Goal: Information Seeking & Learning: Learn about a topic

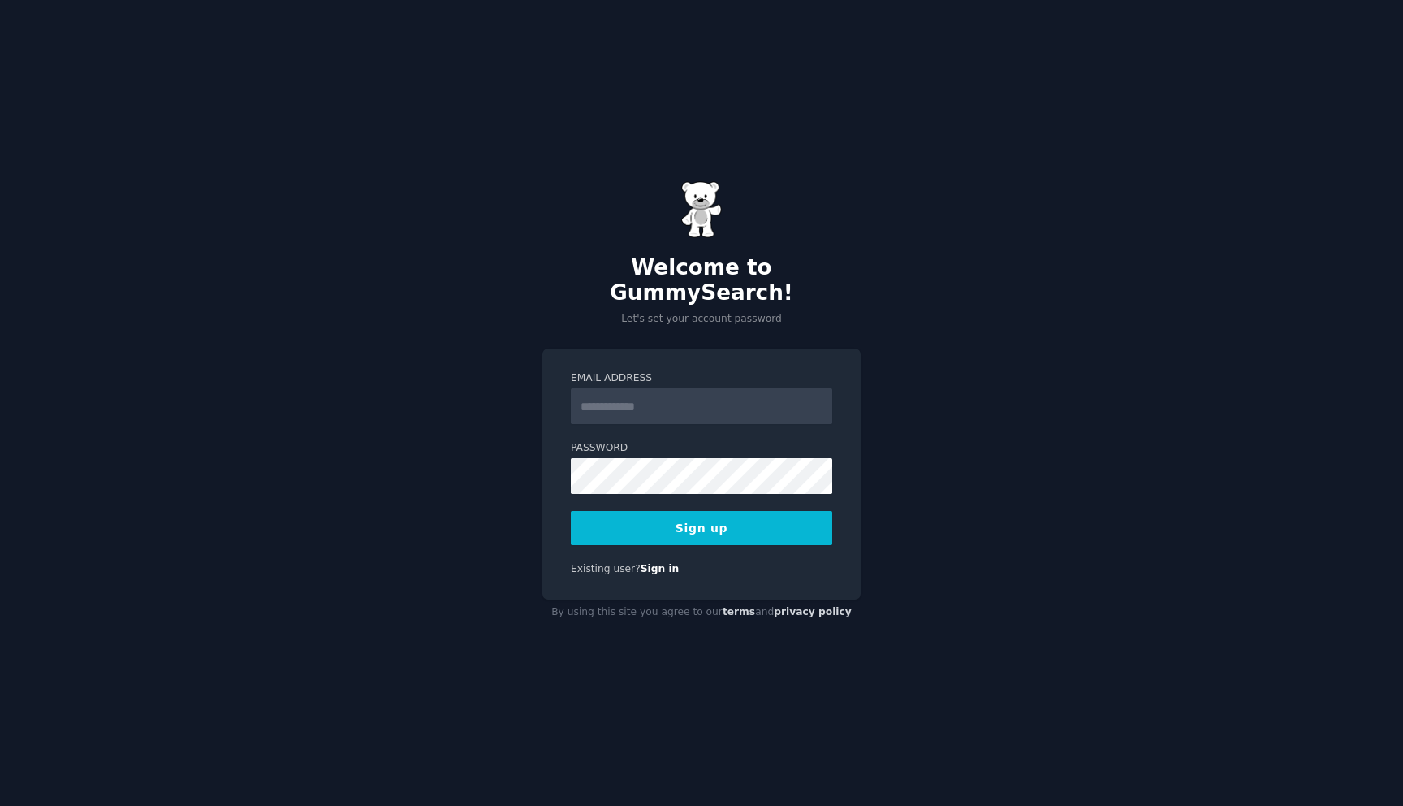
click at [746, 399] on input "Email Address" at bounding box center [701, 406] width 261 height 36
type input "**********"
click at [621, 486] on form "**********" at bounding box center [701, 458] width 261 height 174
click at [665, 511] on button "Sign up" at bounding box center [701, 528] width 261 height 34
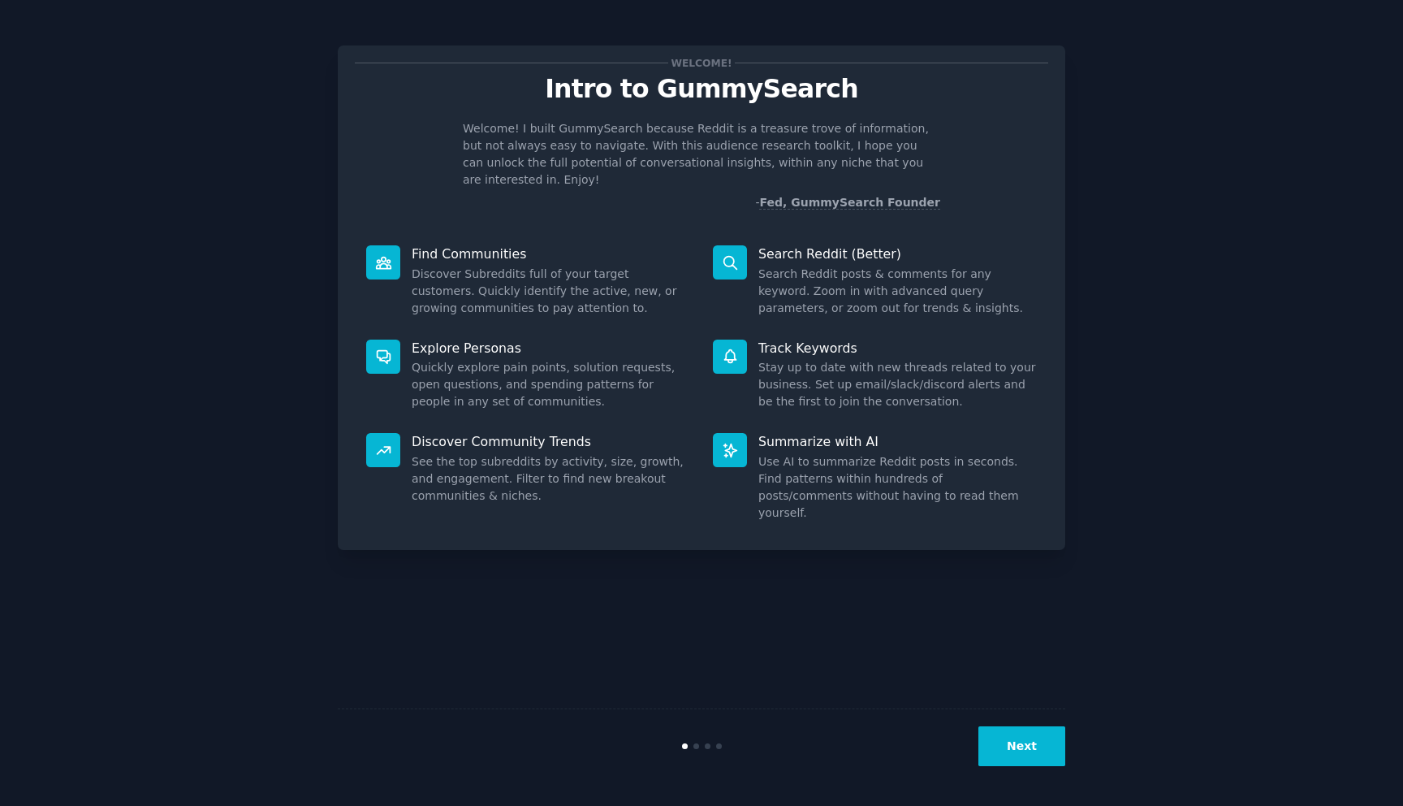
click at [1008, 745] on button "Next" at bounding box center [1022, 746] width 87 height 40
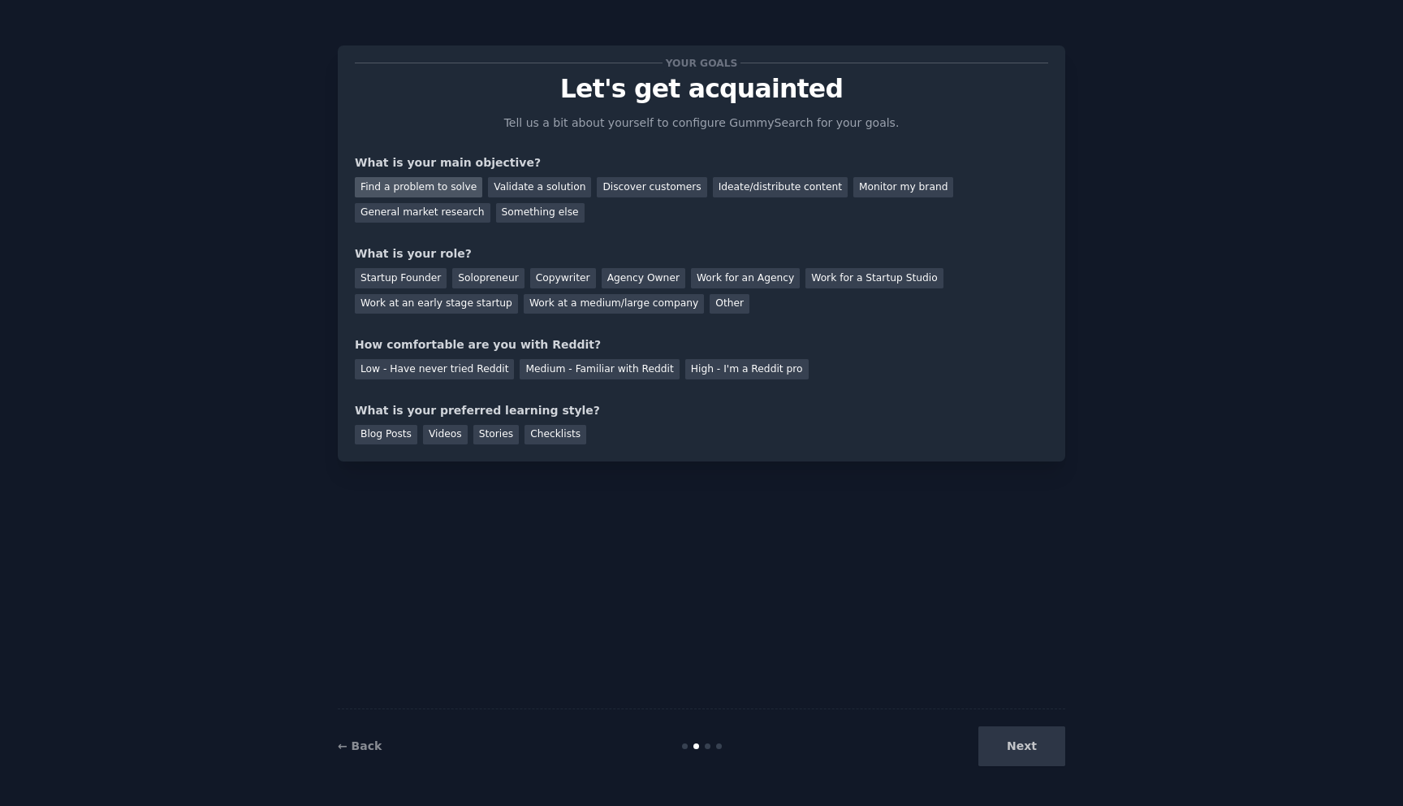
click at [454, 192] on div "Find a problem to solve" at bounding box center [419, 187] width 128 height 20
click at [516, 197] on div "Find a problem to solve Validate a solution Discover customers Ideate/distribut…" at bounding box center [702, 196] width 694 height 51
click at [554, 188] on div "Validate a solution" at bounding box center [539, 187] width 103 height 20
click at [460, 185] on div "Find a problem to solve" at bounding box center [419, 187] width 128 height 20
click at [491, 278] on div "Solopreneur" at bounding box center [487, 278] width 71 height 20
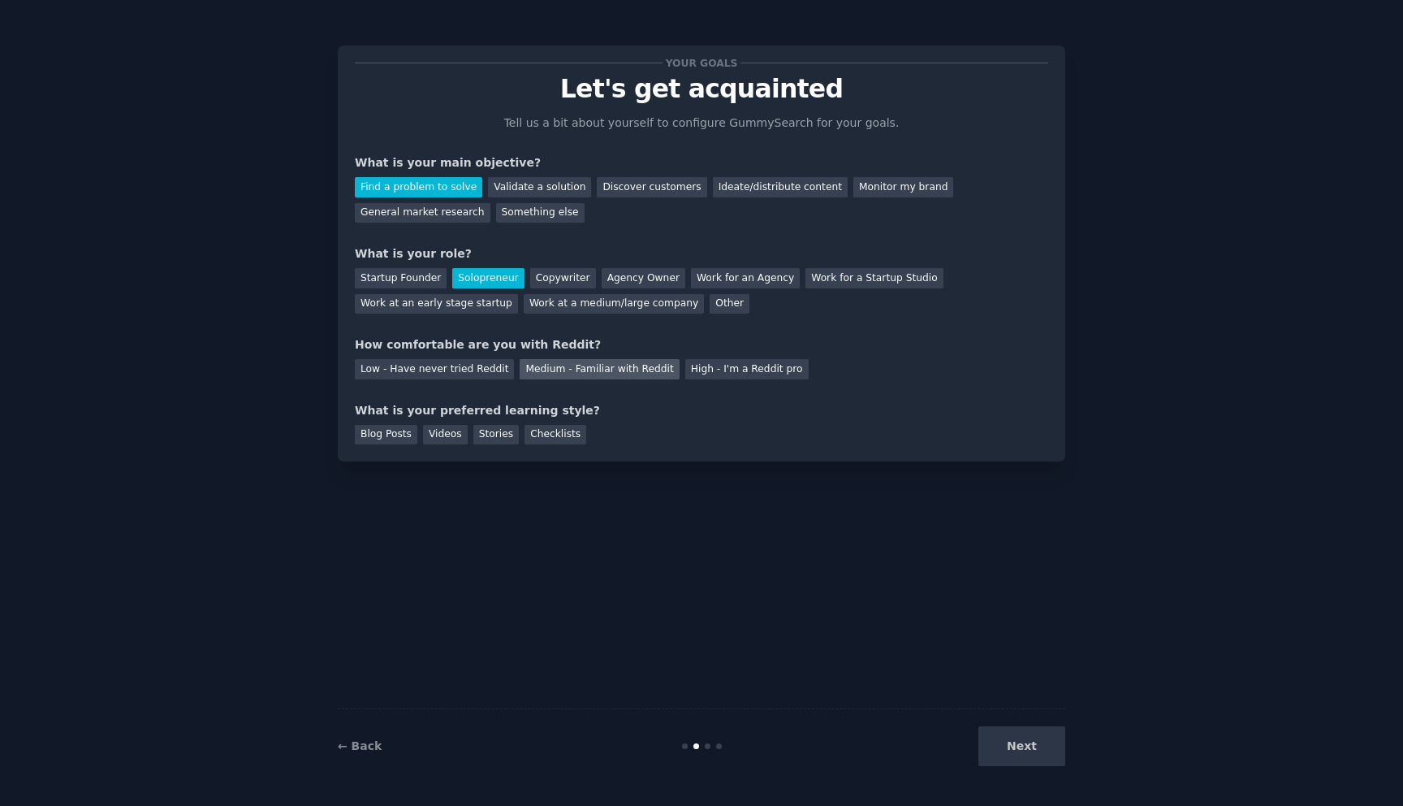
click at [529, 370] on div "Medium - Familiar with Reddit" at bounding box center [599, 369] width 159 height 20
click at [439, 426] on div "Videos" at bounding box center [445, 435] width 45 height 20
click at [1011, 733] on button "Next" at bounding box center [1022, 746] width 87 height 40
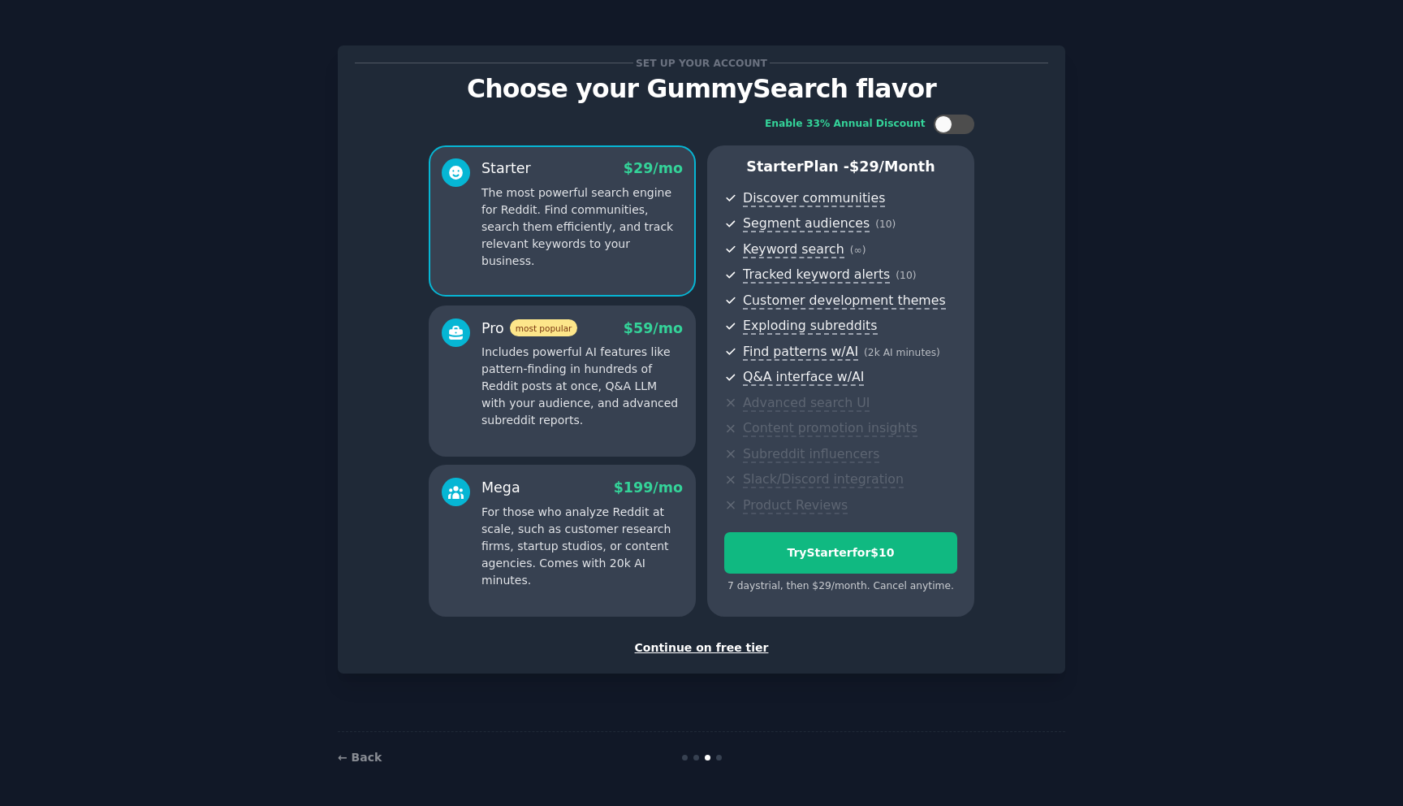
click at [735, 648] on div "Continue on free tier" at bounding box center [702, 647] width 694 height 17
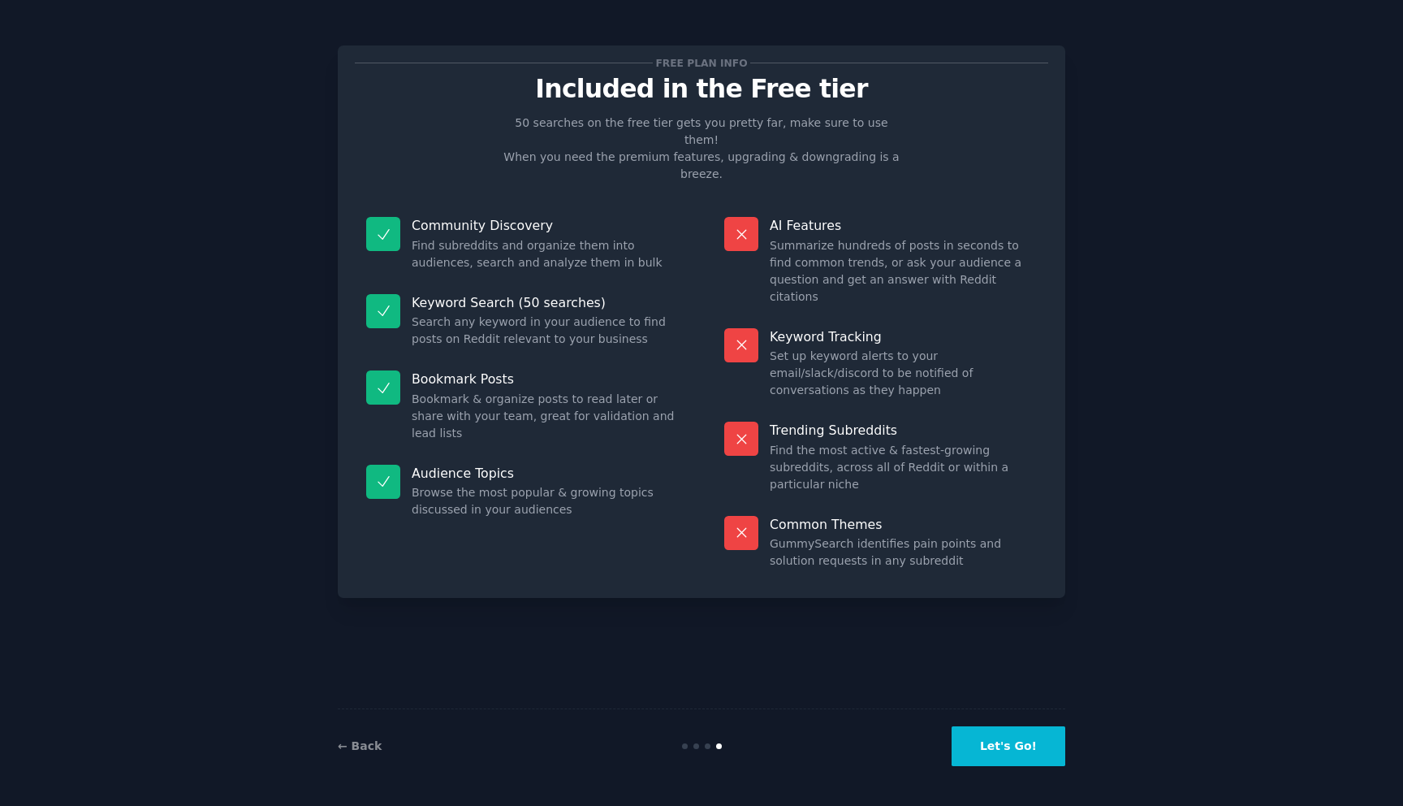
click at [991, 739] on button "Let's Go!" at bounding box center [1009, 746] width 114 height 40
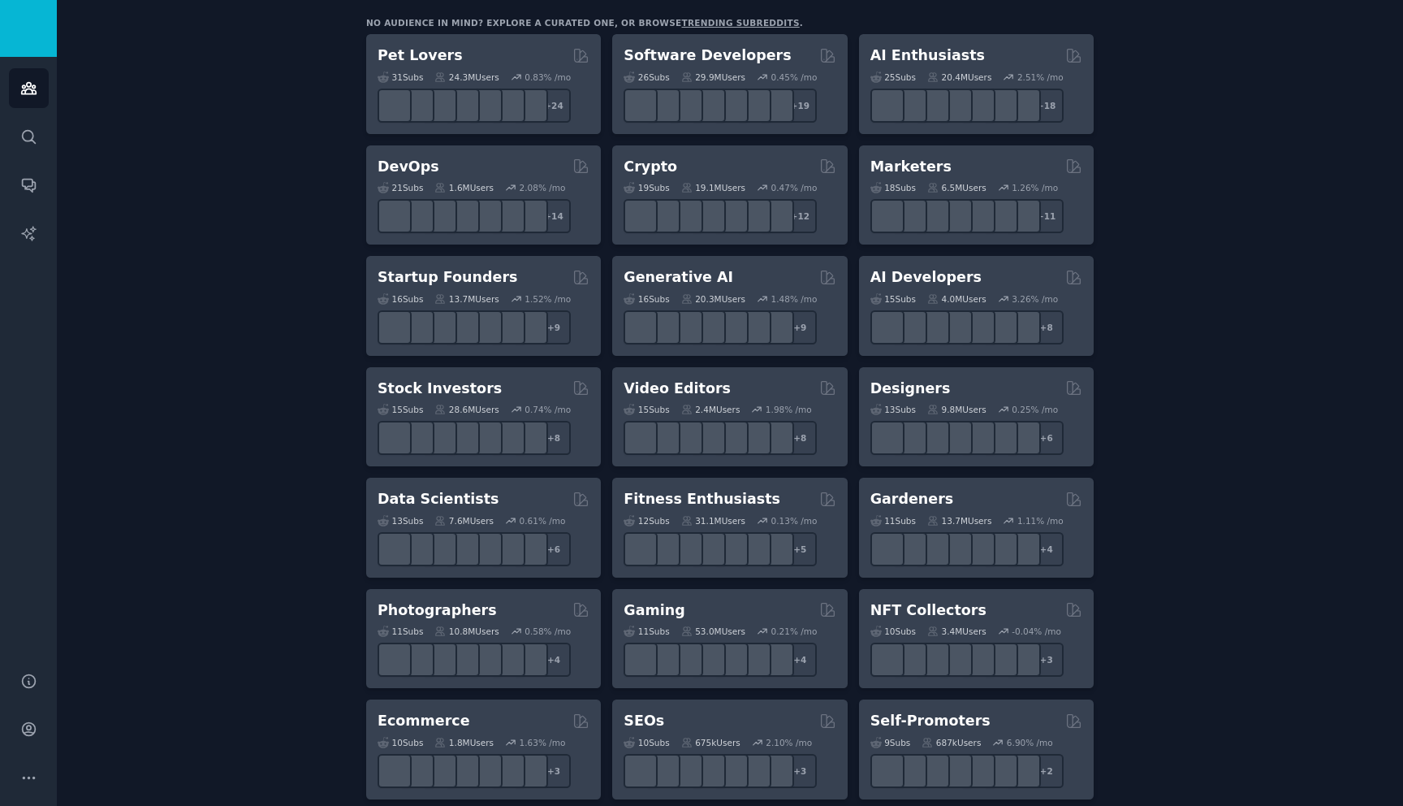
scroll to position [190, 0]
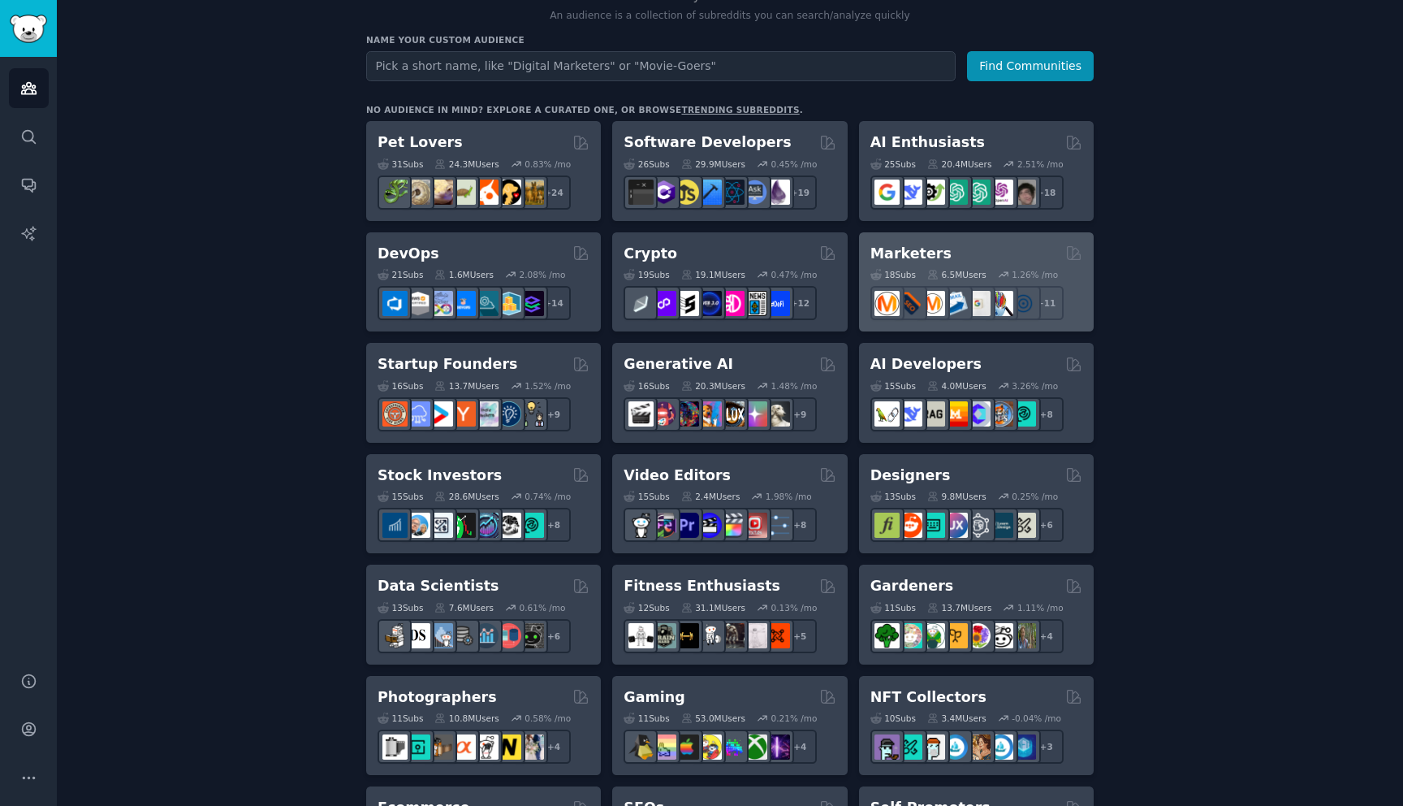
click at [961, 247] on div "Marketers Curated by GummySearch" at bounding box center [977, 254] width 212 height 20
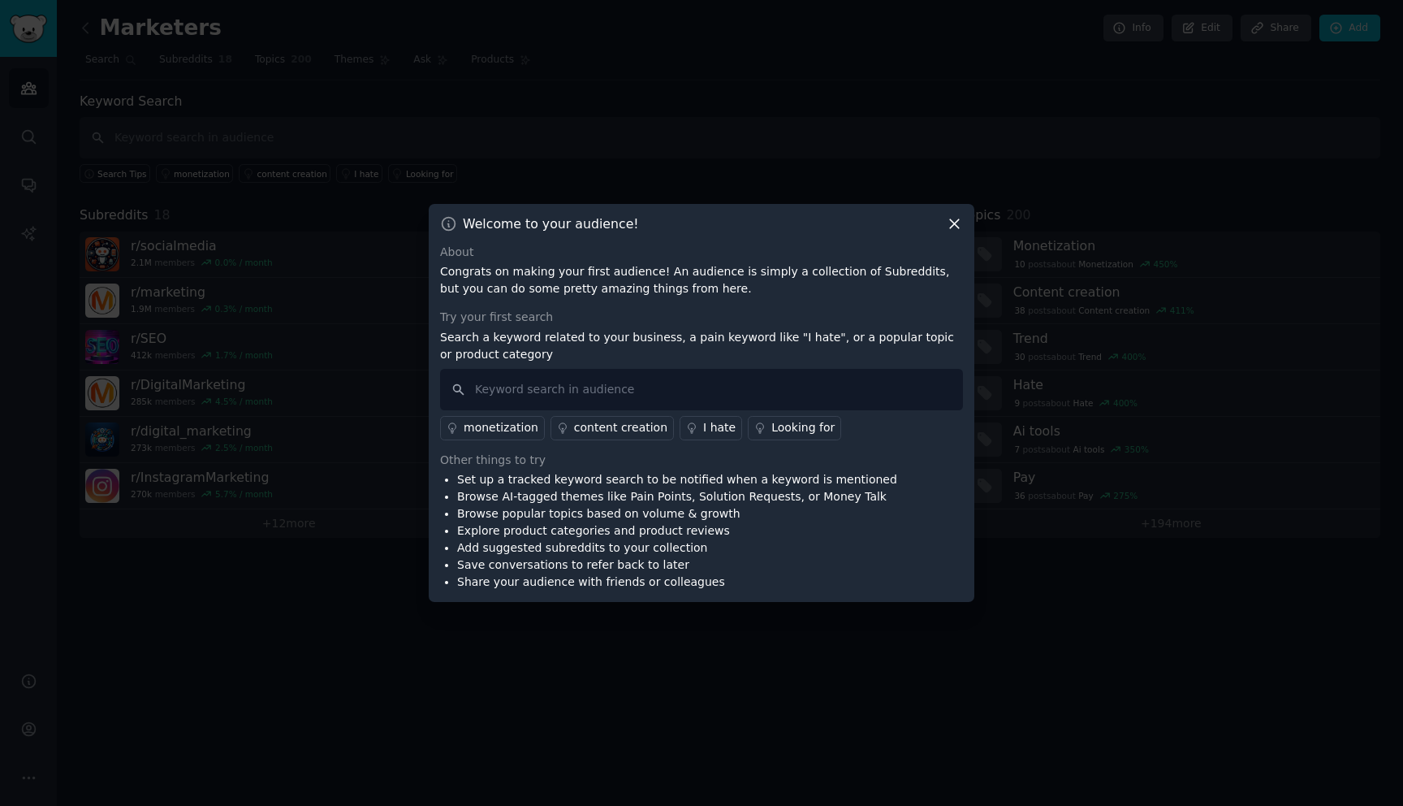
click at [959, 223] on icon at bounding box center [954, 223] width 17 height 17
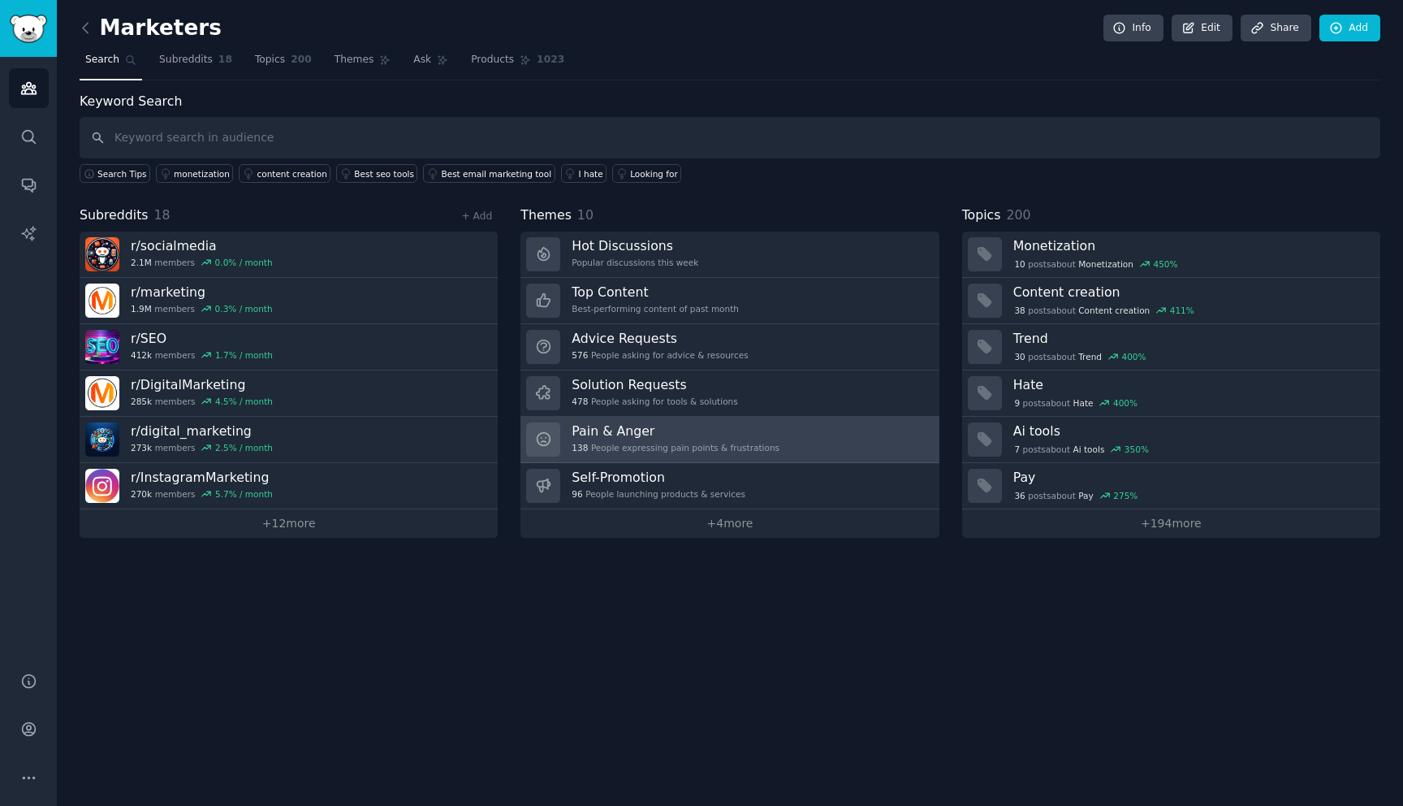
click at [763, 435] on h3 "Pain & Anger" at bounding box center [676, 430] width 208 height 17
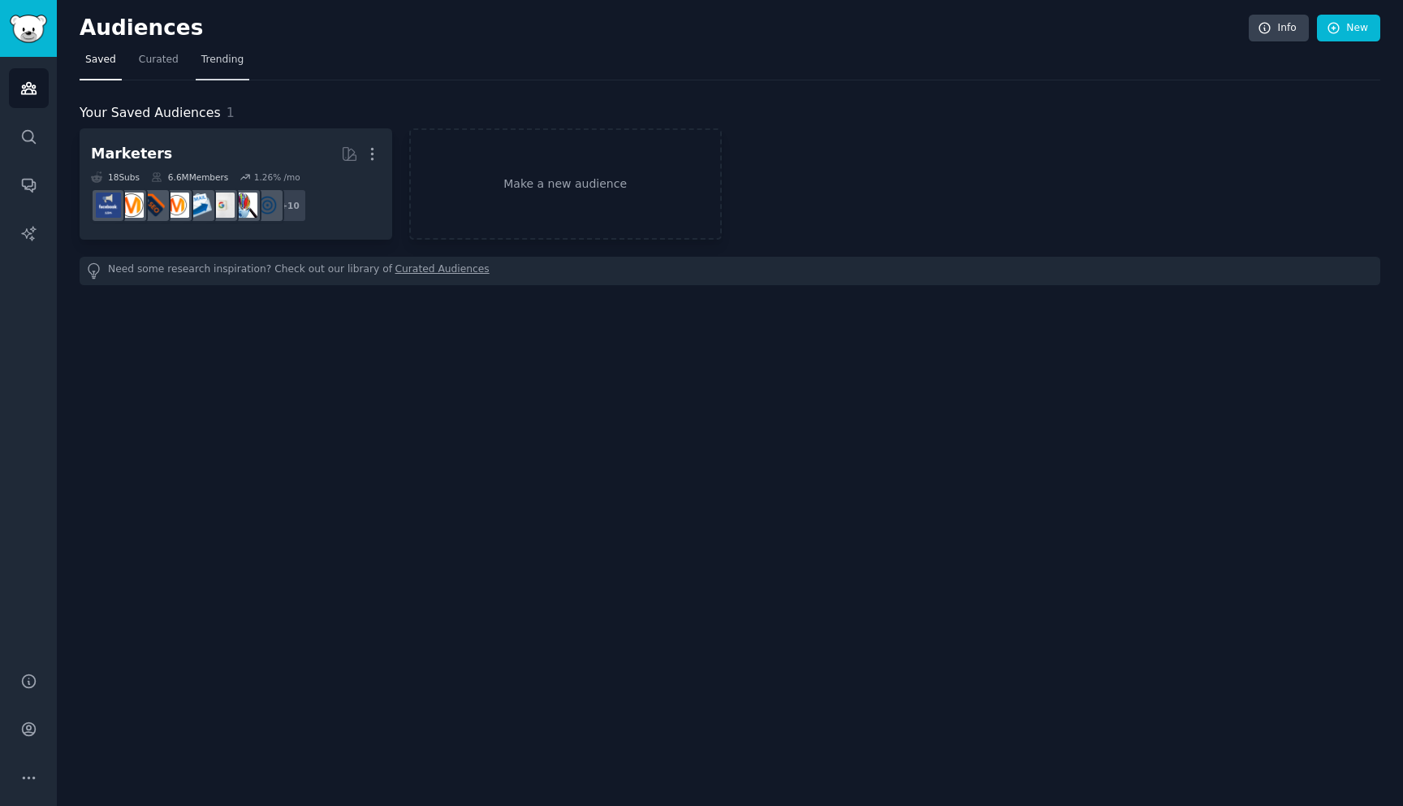
click at [205, 62] on span "Trending" at bounding box center [222, 60] width 42 height 15
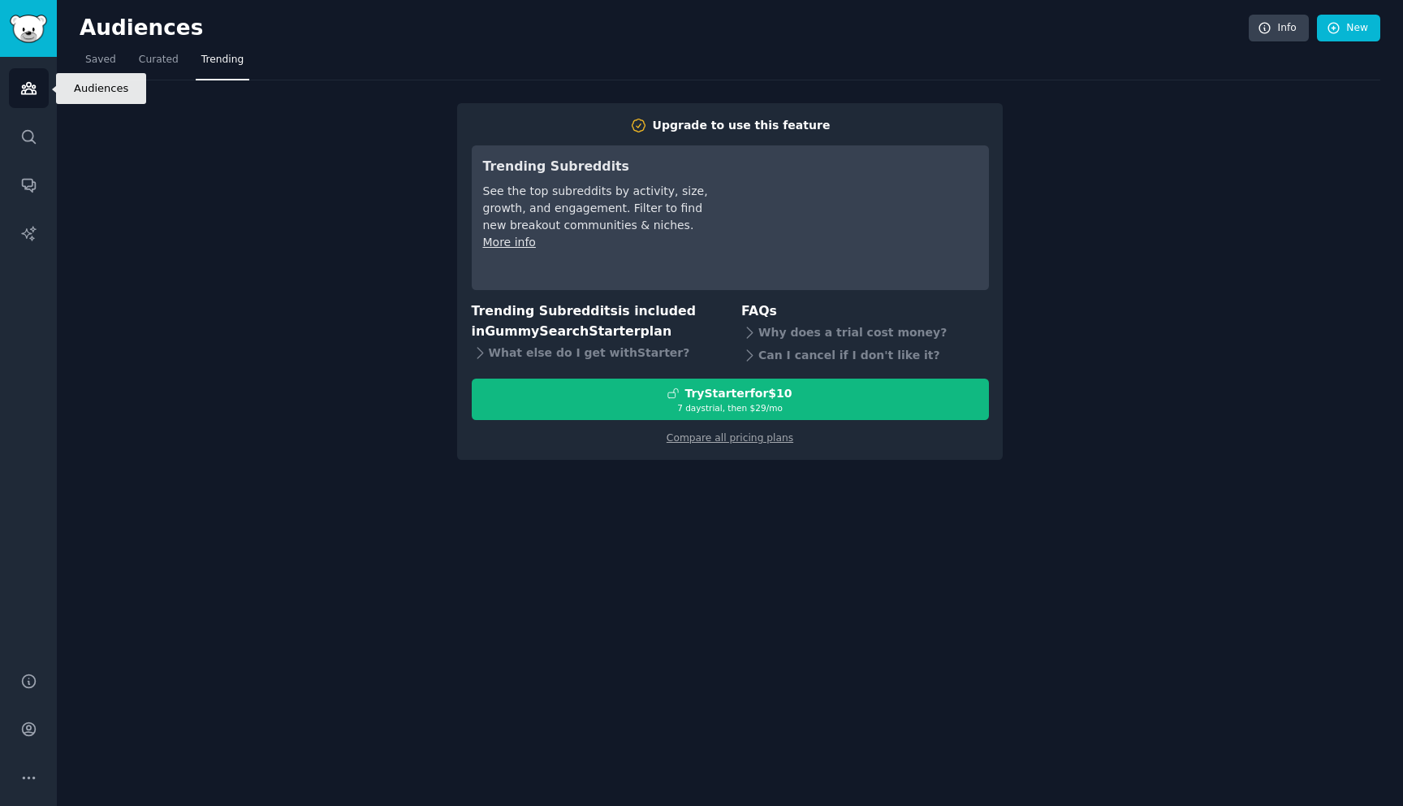
click at [28, 83] on icon "Sidebar" at bounding box center [28, 88] width 15 height 11
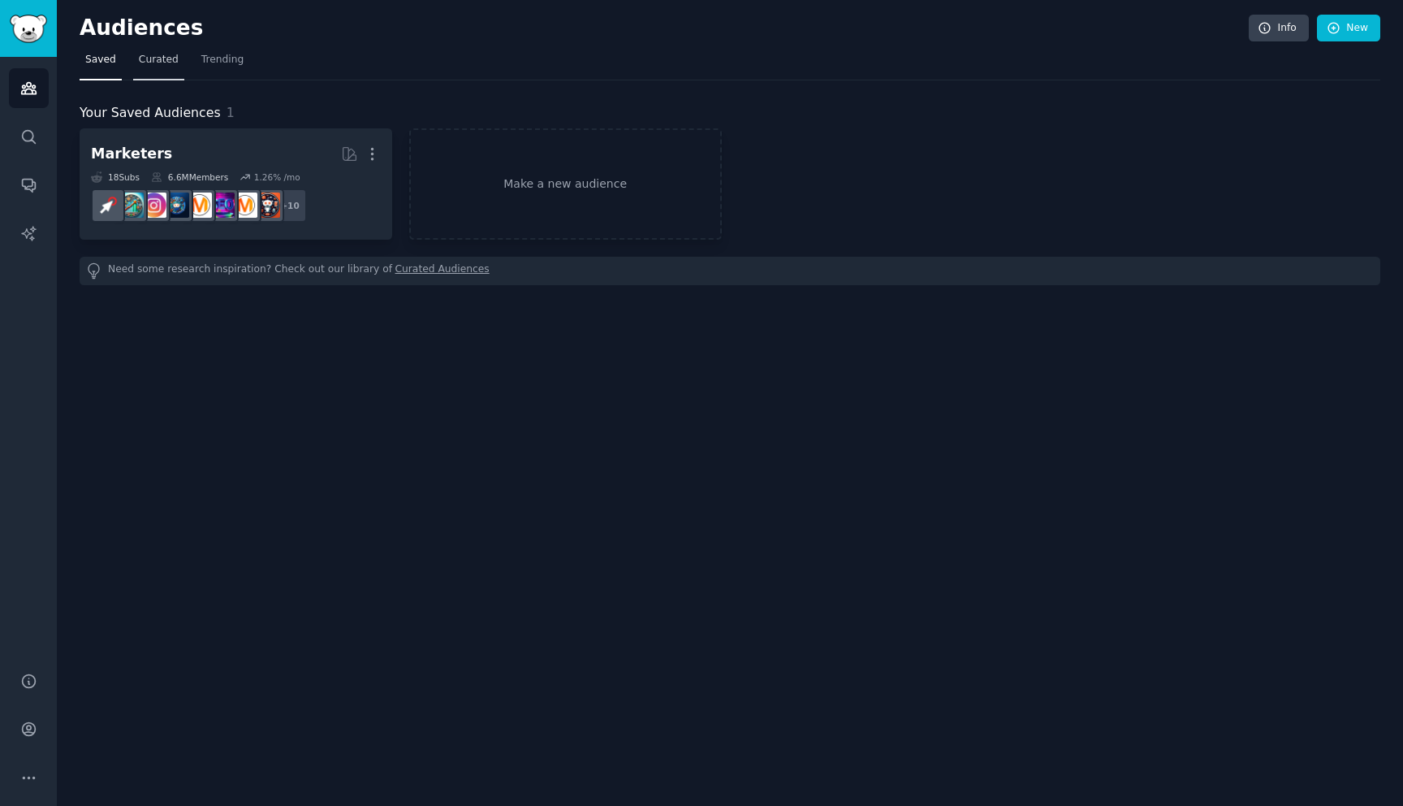
click at [165, 55] on span "Curated" at bounding box center [159, 60] width 40 height 15
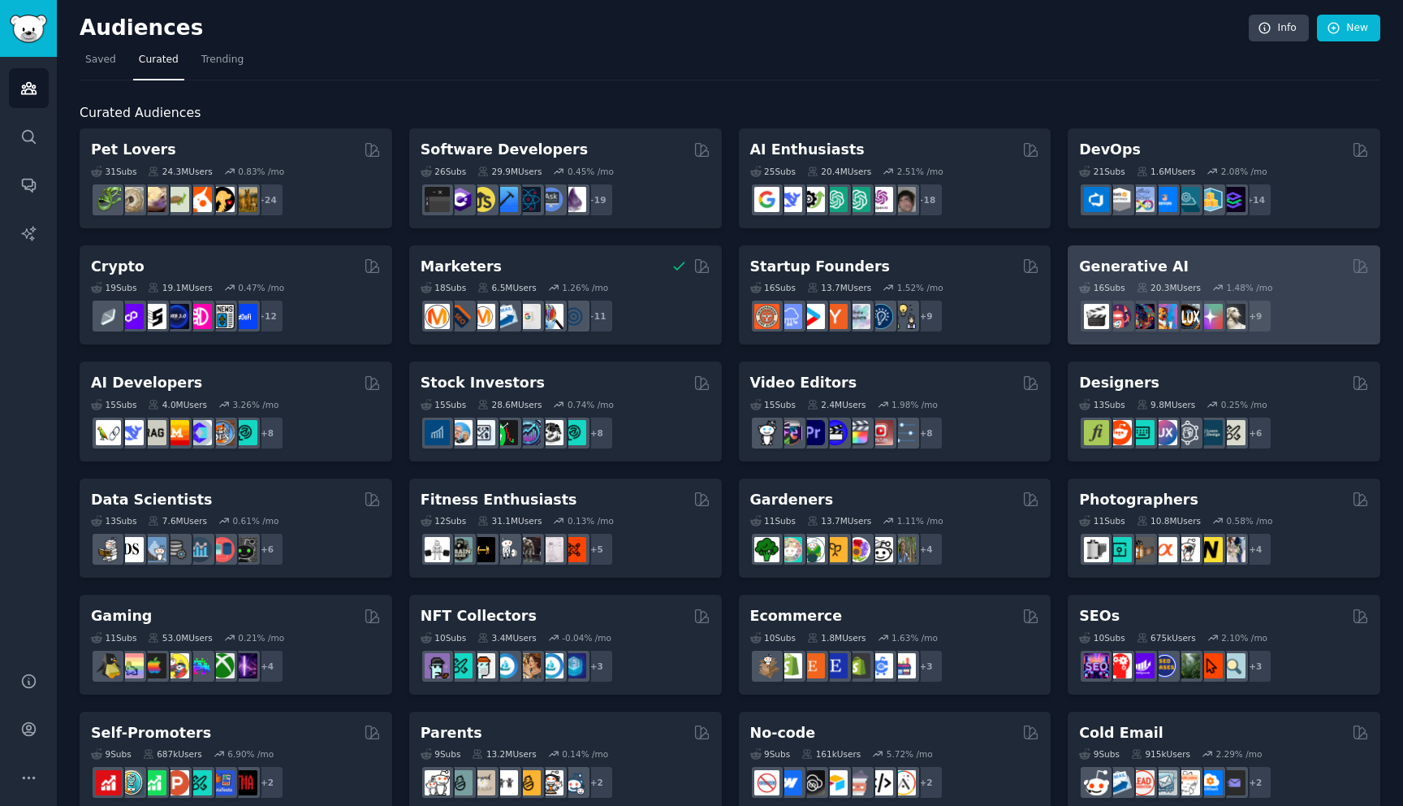
click at [1289, 283] on div "16 Sub s 20.3M Users 1.48 % /mo" at bounding box center [1224, 287] width 290 height 11
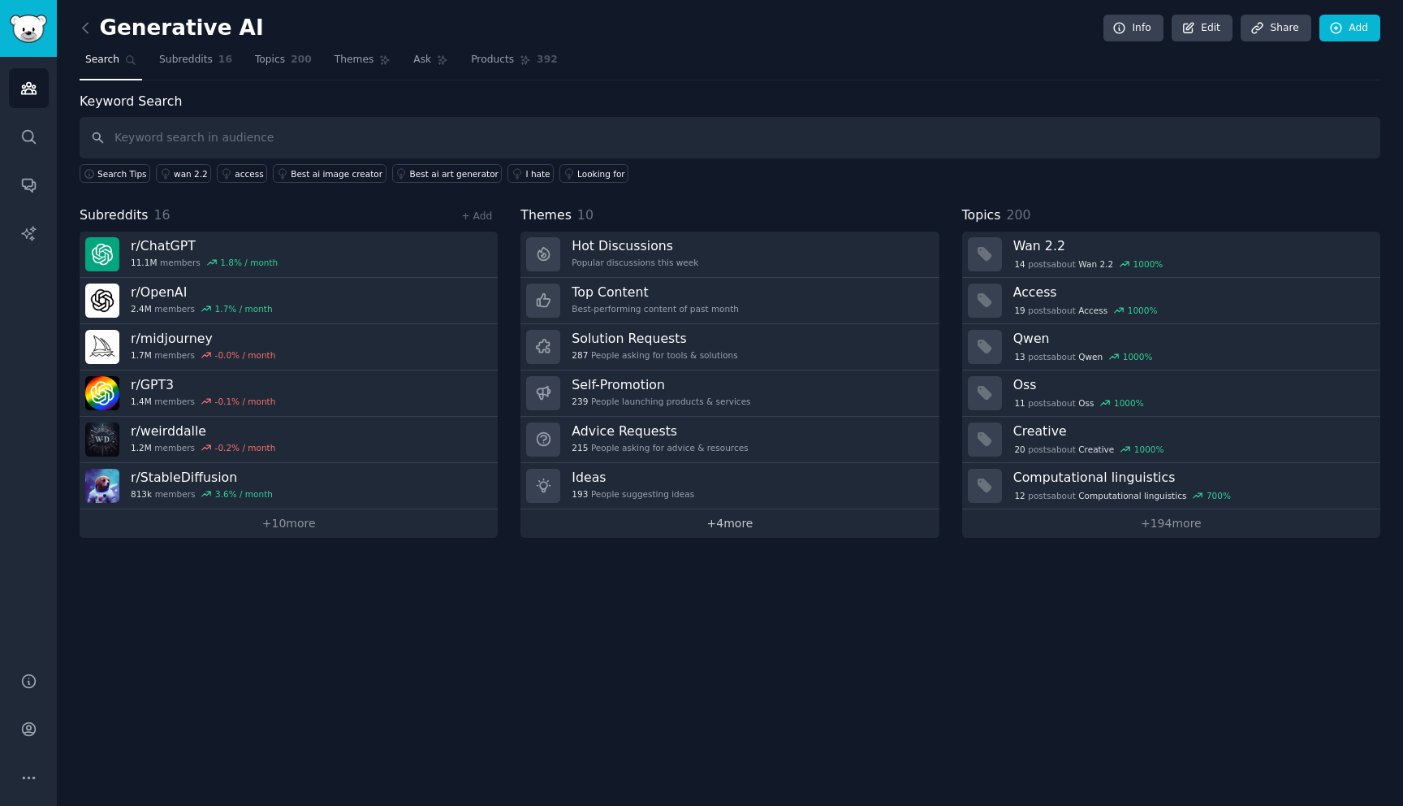
click at [757, 525] on link "+ 4 more" at bounding box center [730, 523] width 418 height 28
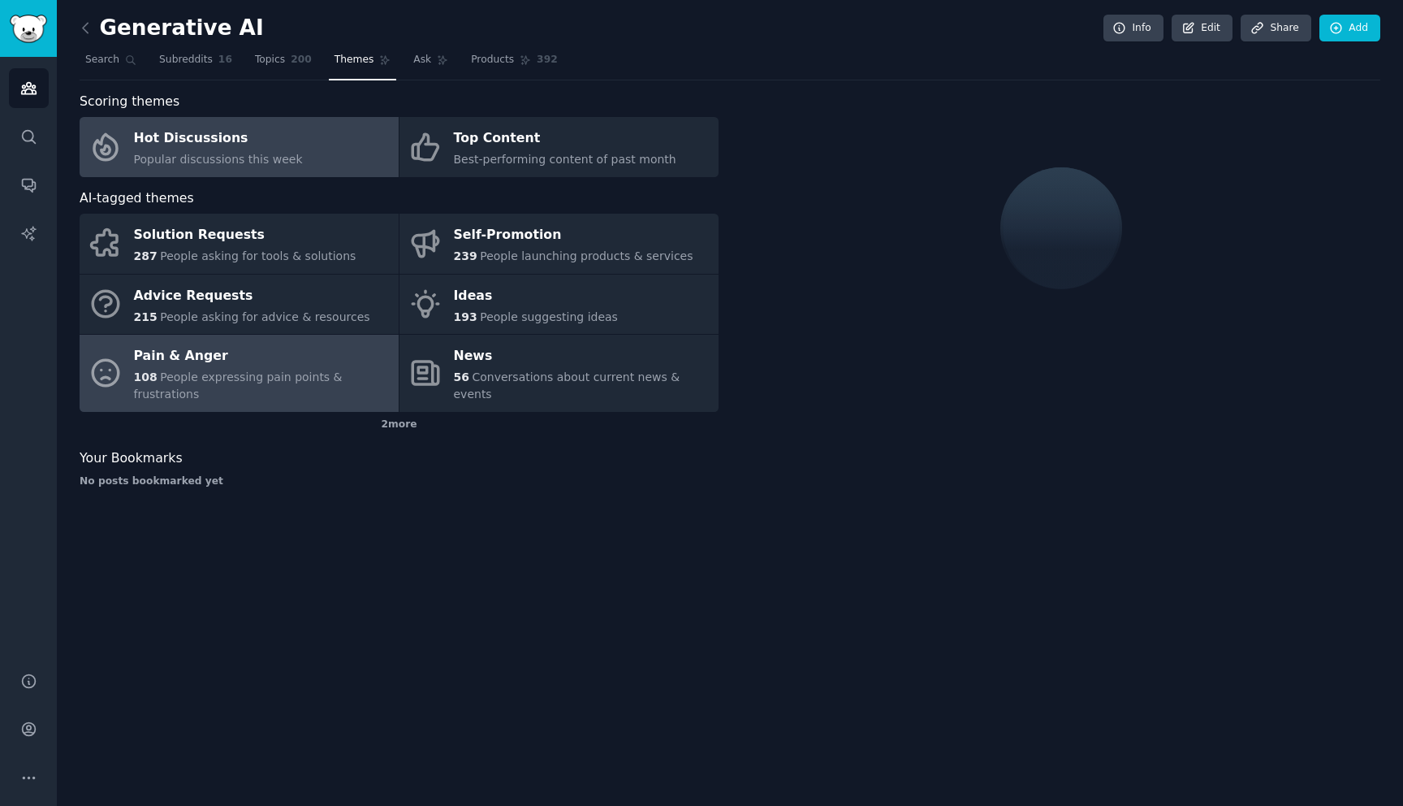
click at [285, 364] on div "Pain & Anger" at bounding box center [262, 357] width 257 height 26
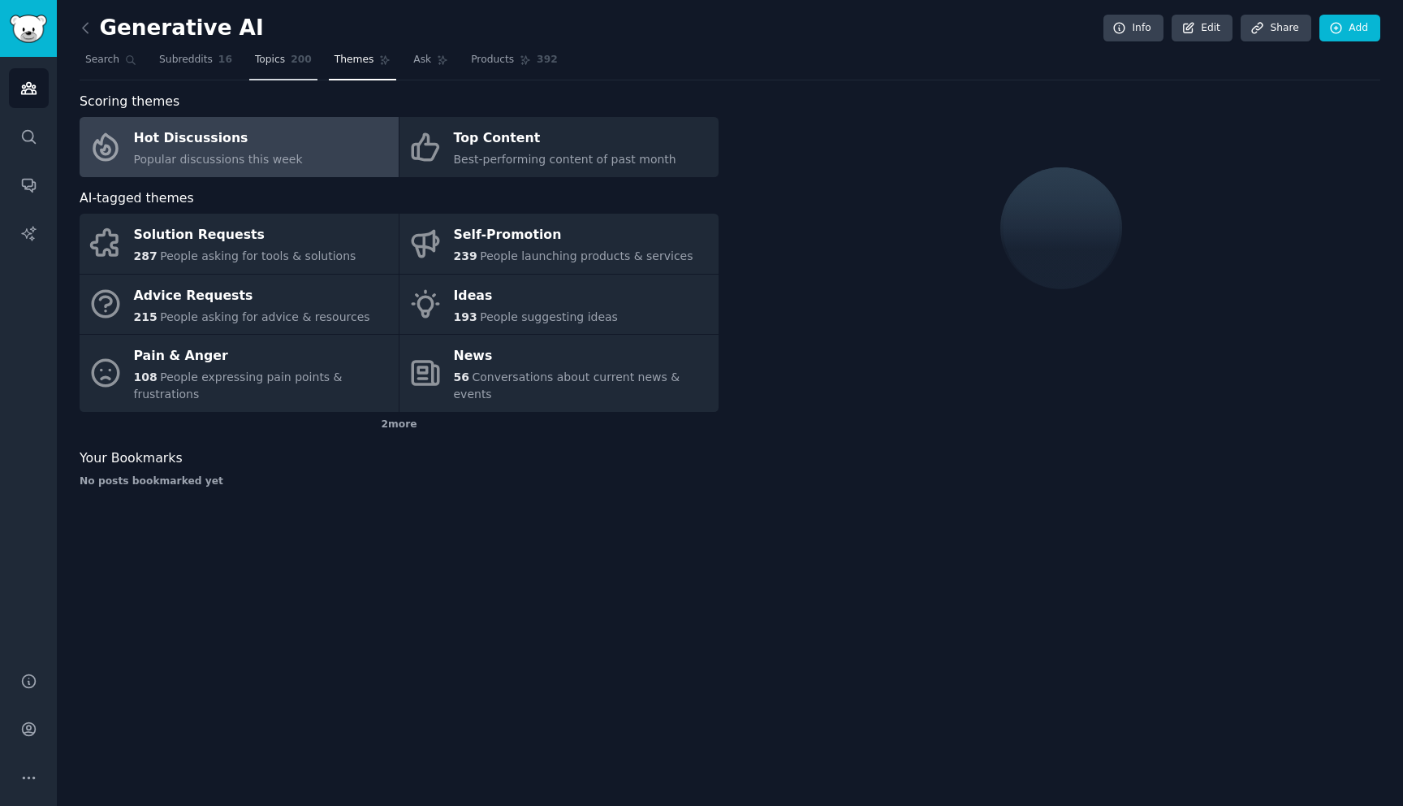
click at [293, 63] on span "200" at bounding box center [301, 60] width 21 height 15
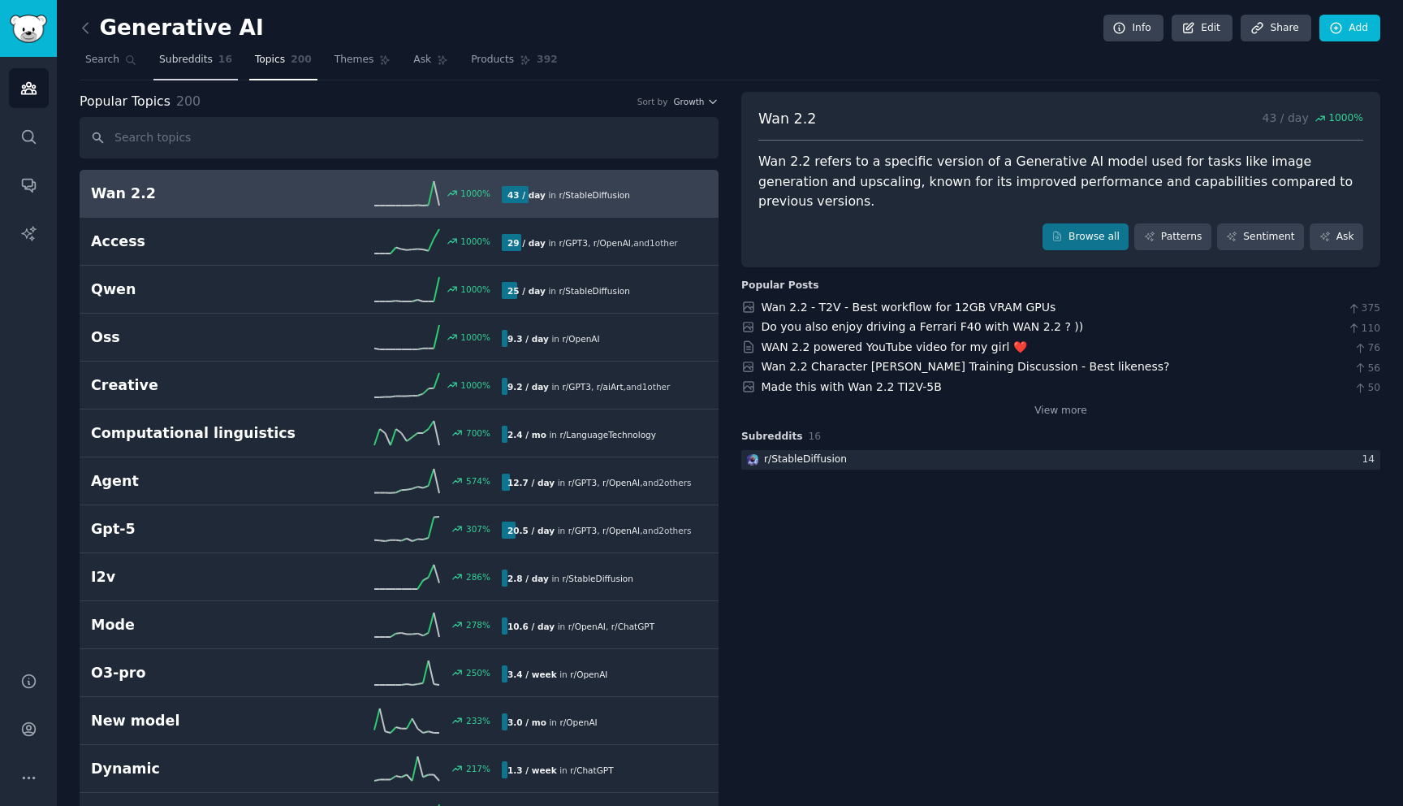
click at [190, 66] on span "Subreddits" at bounding box center [186, 60] width 54 height 15
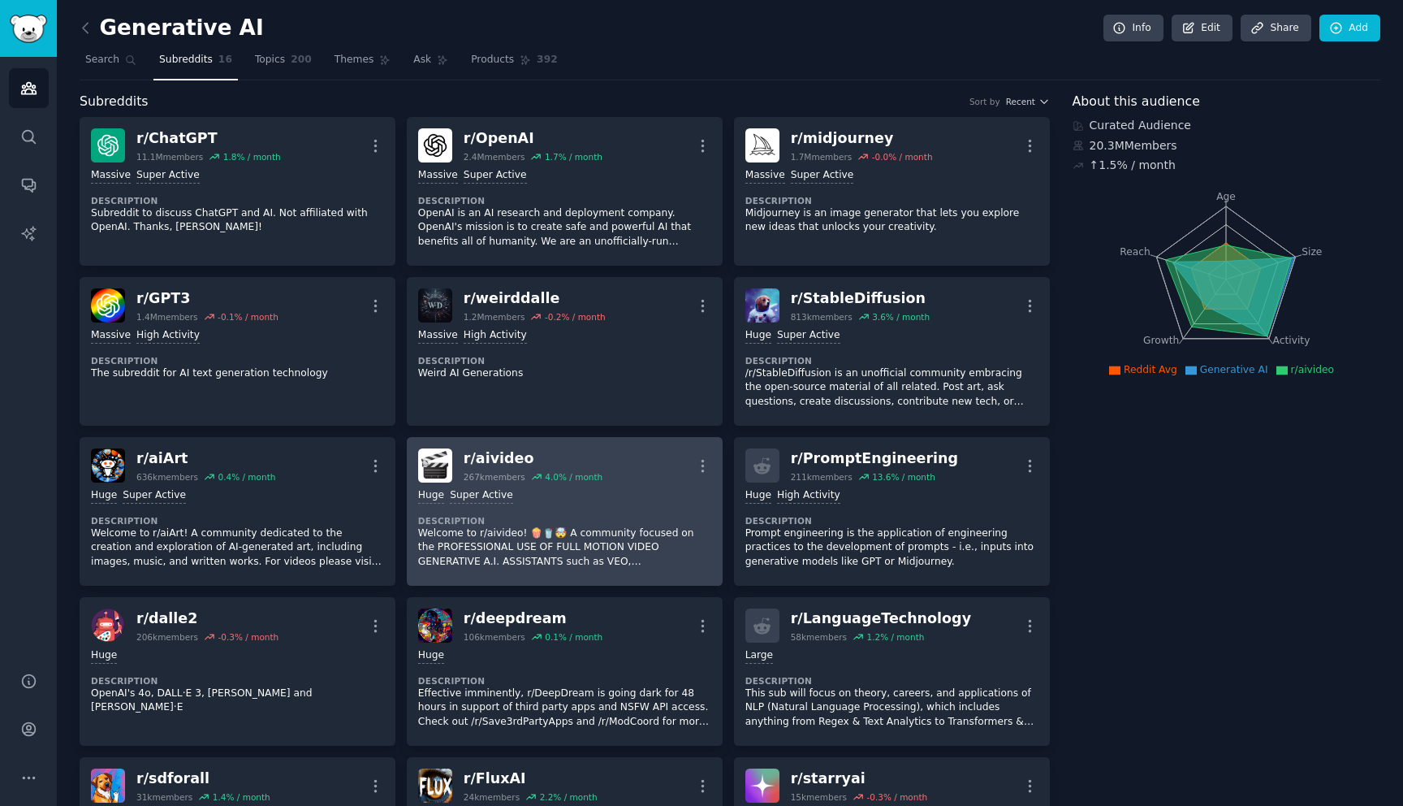
click at [663, 486] on div "Huge Super Active Description Welcome to r/aivideo! 🍿🥤🤯 A community focused on …" at bounding box center [564, 528] width 293 height 92
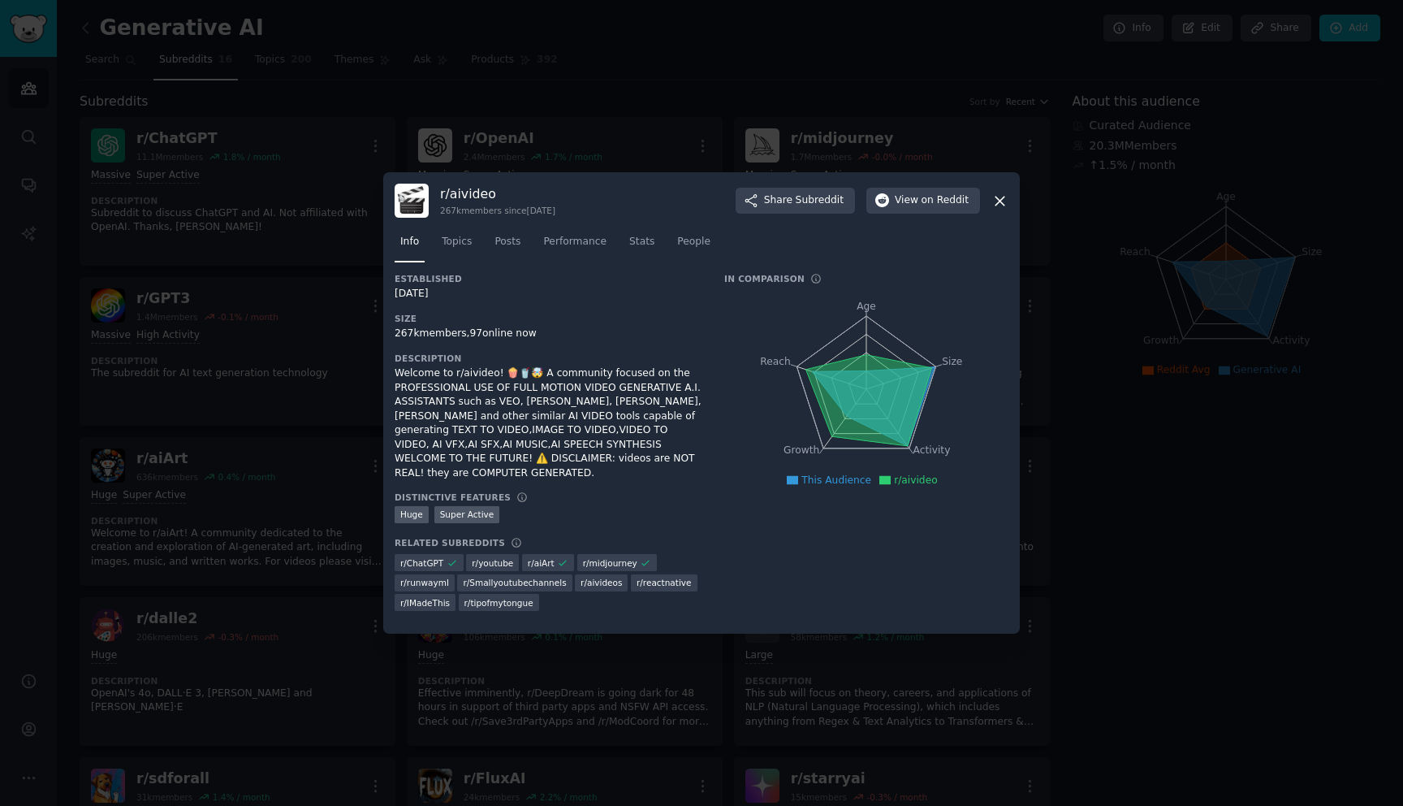
click at [1140, 439] on div at bounding box center [701, 403] width 1403 height 806
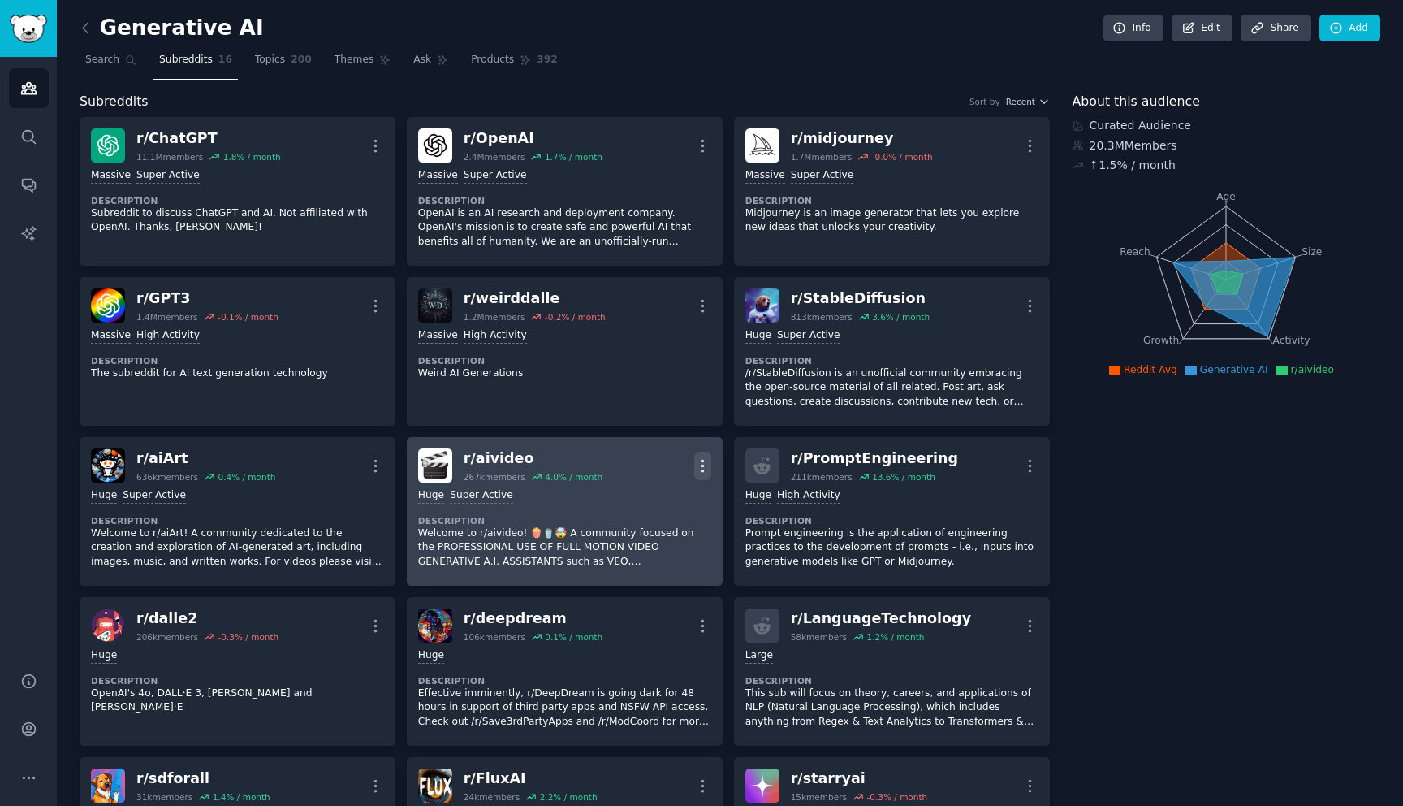
click at [707, 470] on icon "button" at bounding box center [702, 465] width 17 height 17
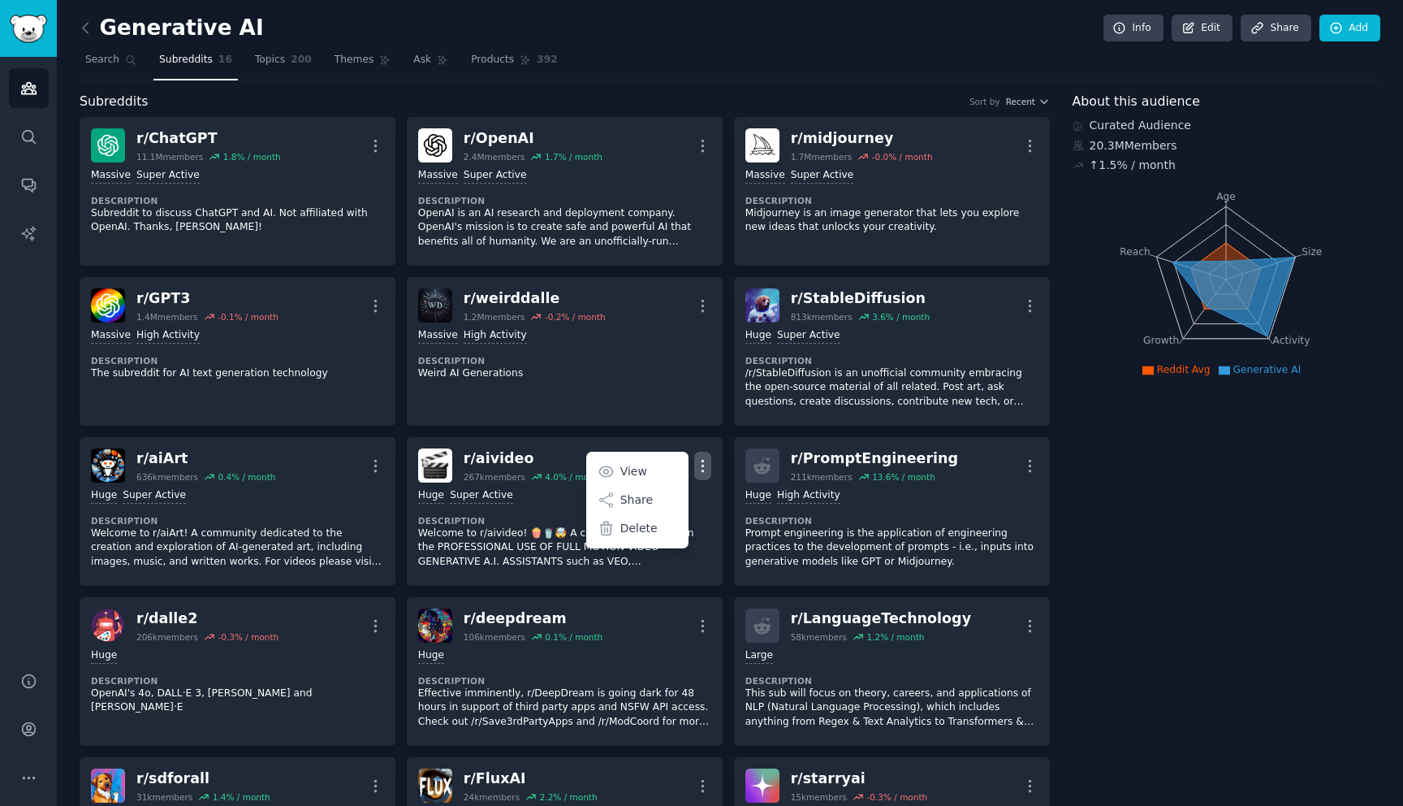
click at [99, 66] on span "Search" at bounding box center [102, 60] width 34 height 15
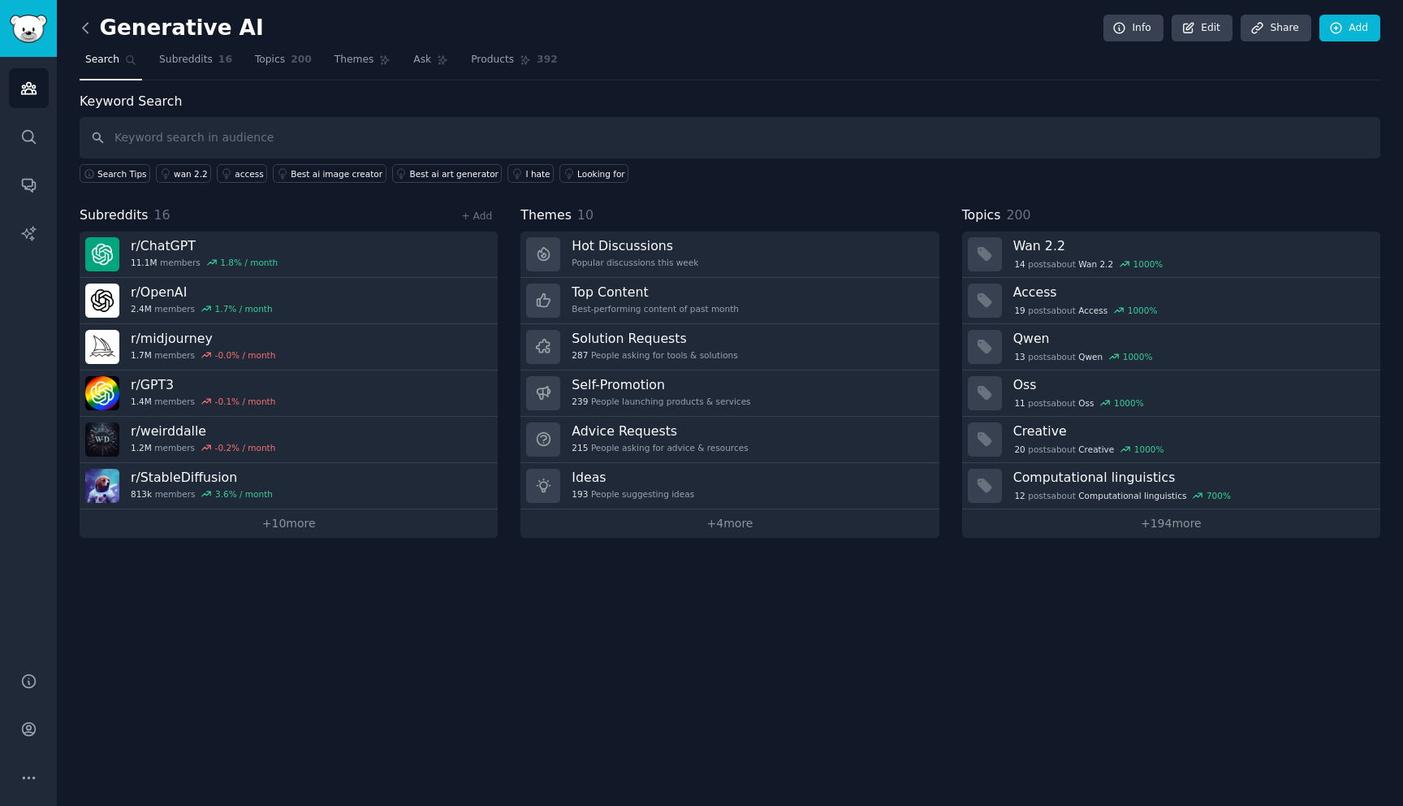
click at [86, 30] on icon at bounding box center [85, 27] width 17 height 17
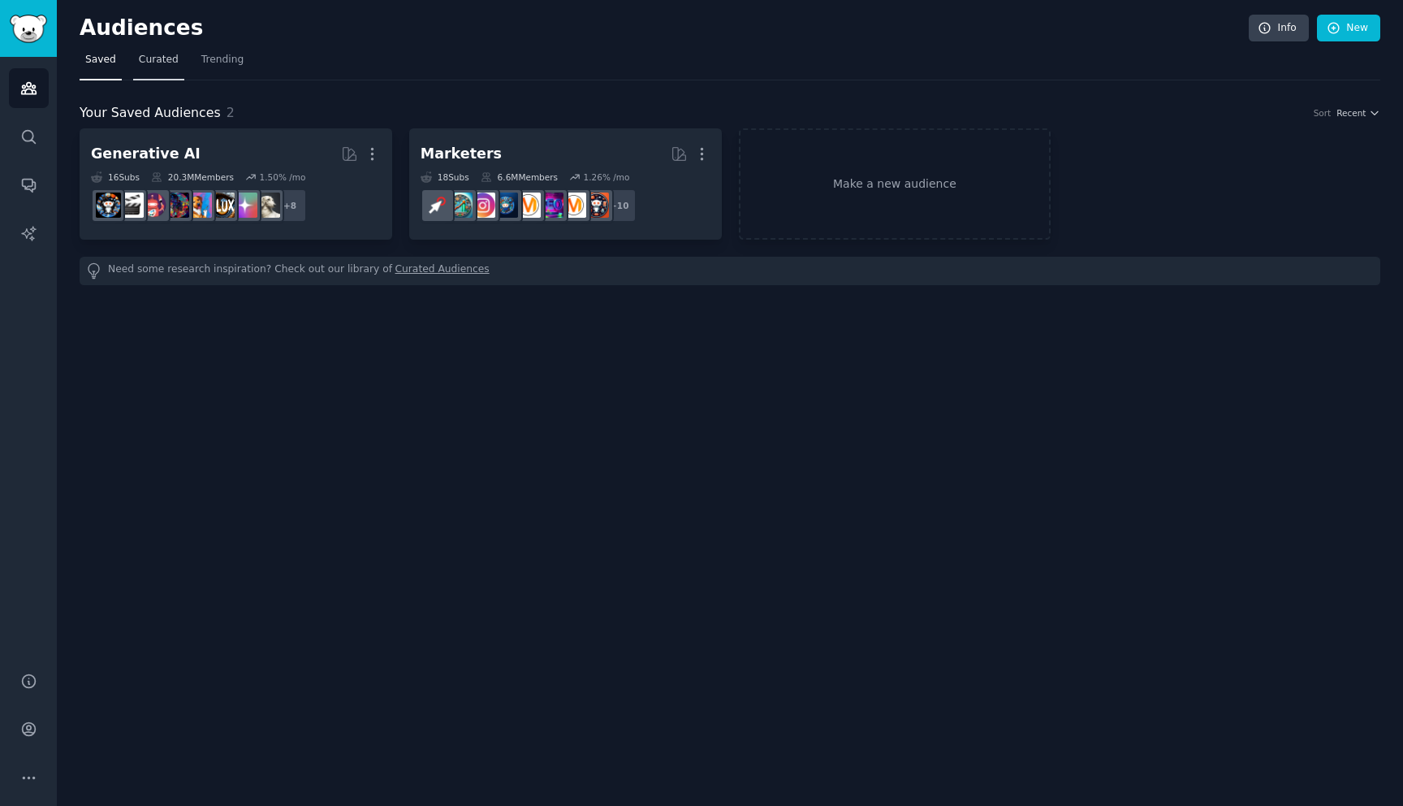
click at [155, 62] on span "Curated" at bounding box center [159, 60] width 40 height 15
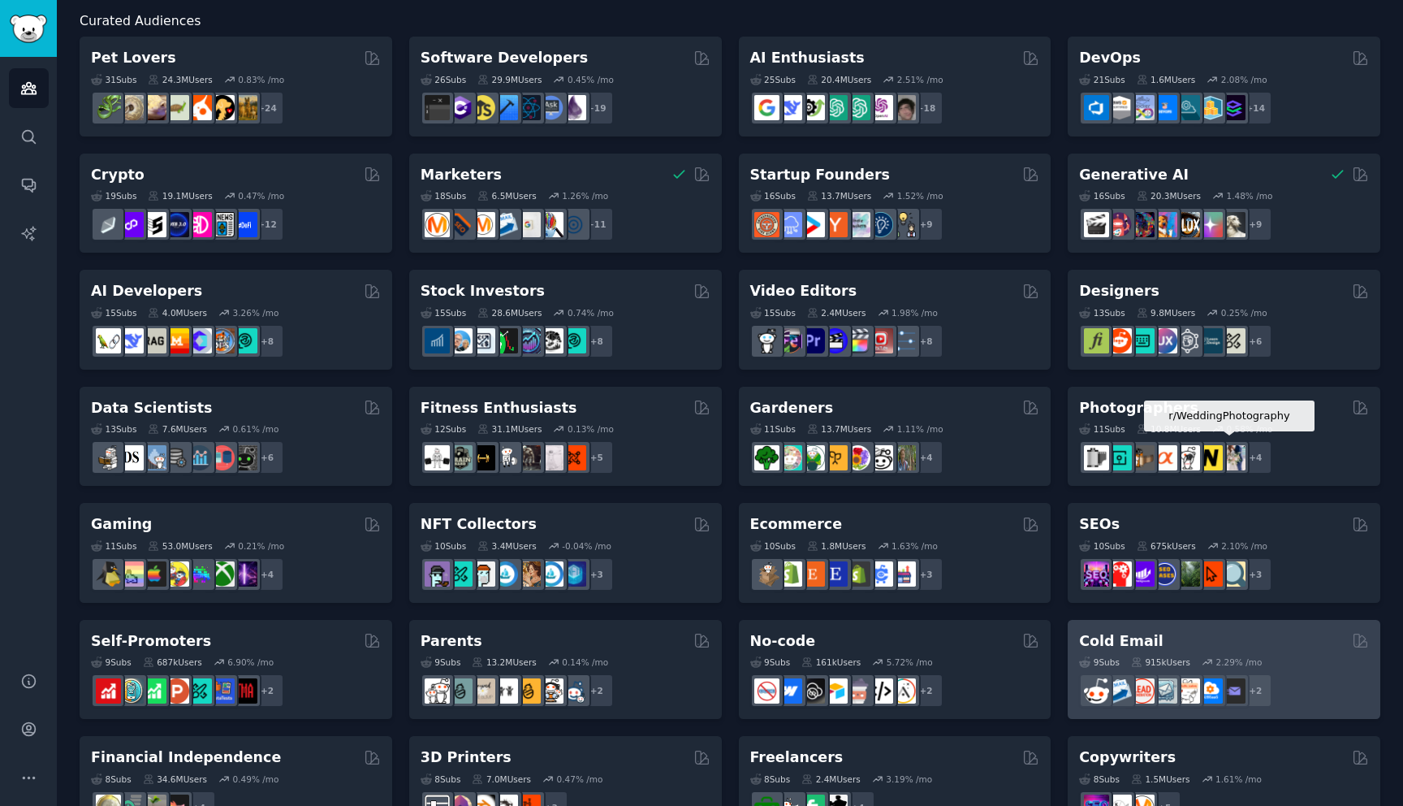
scroll to position [86, 0]
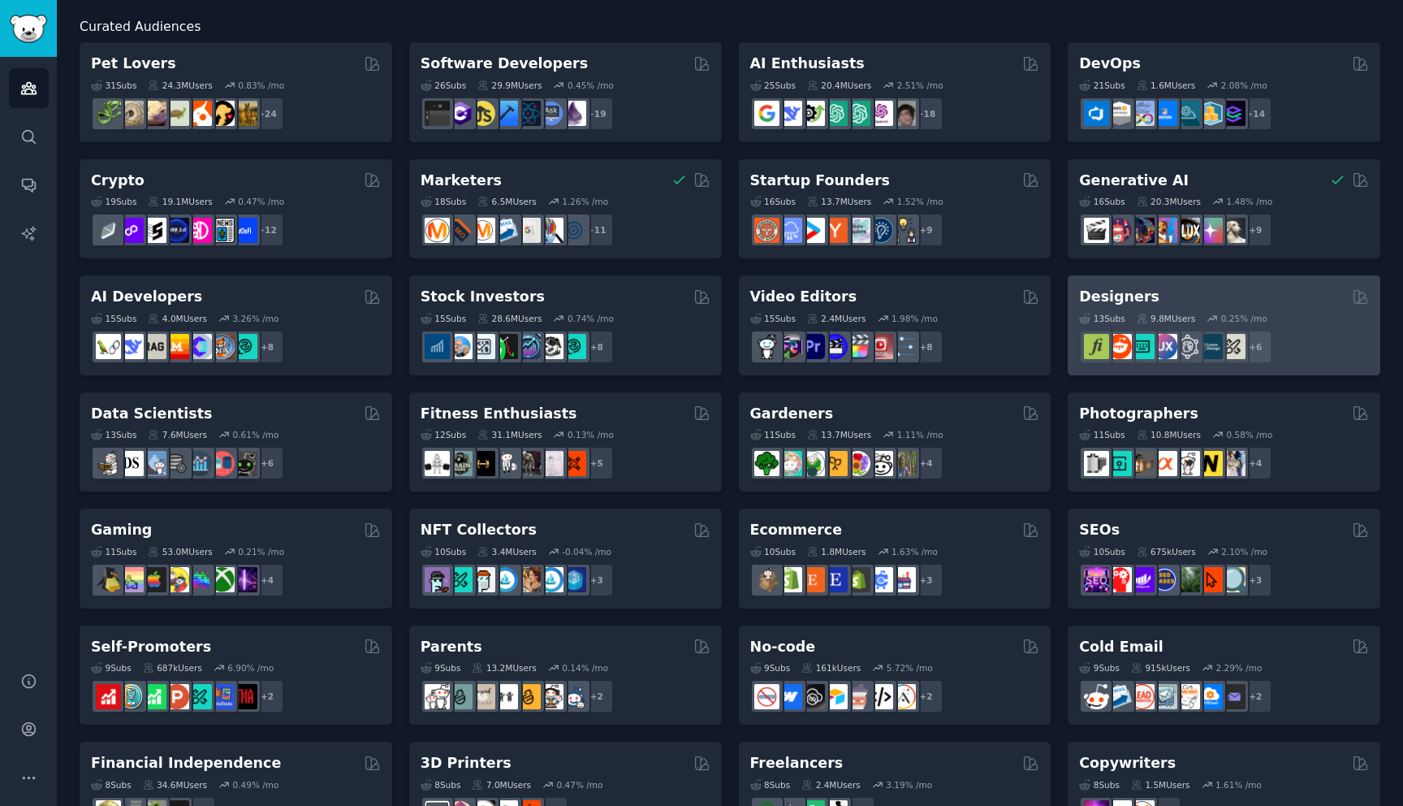
click at [1225, 300] on div "Designers" at bounding box center [1224, 297] width 290 height 20
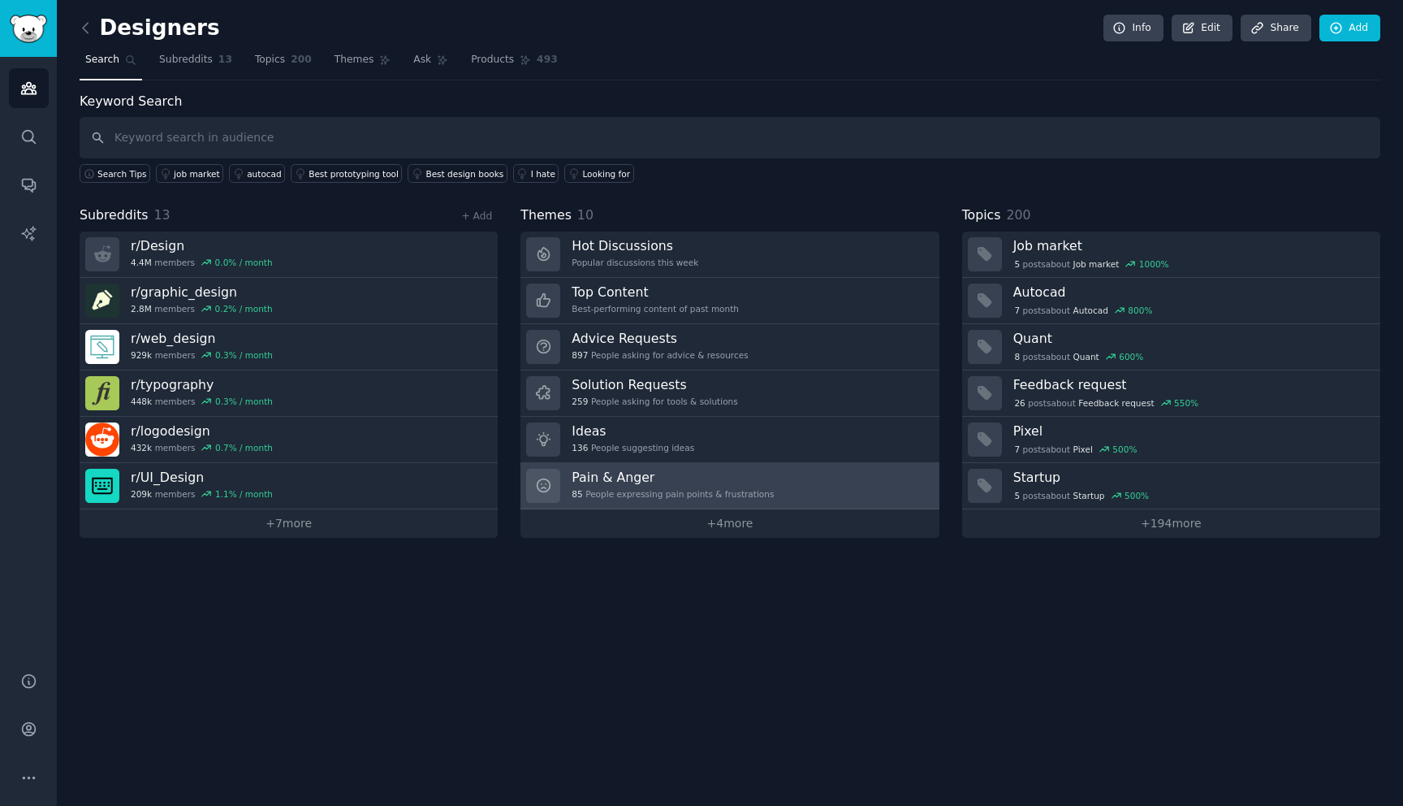
click at [685, 482] on h3 "Pain & Anger" at bounding box center [673, 477] width 202 height 17
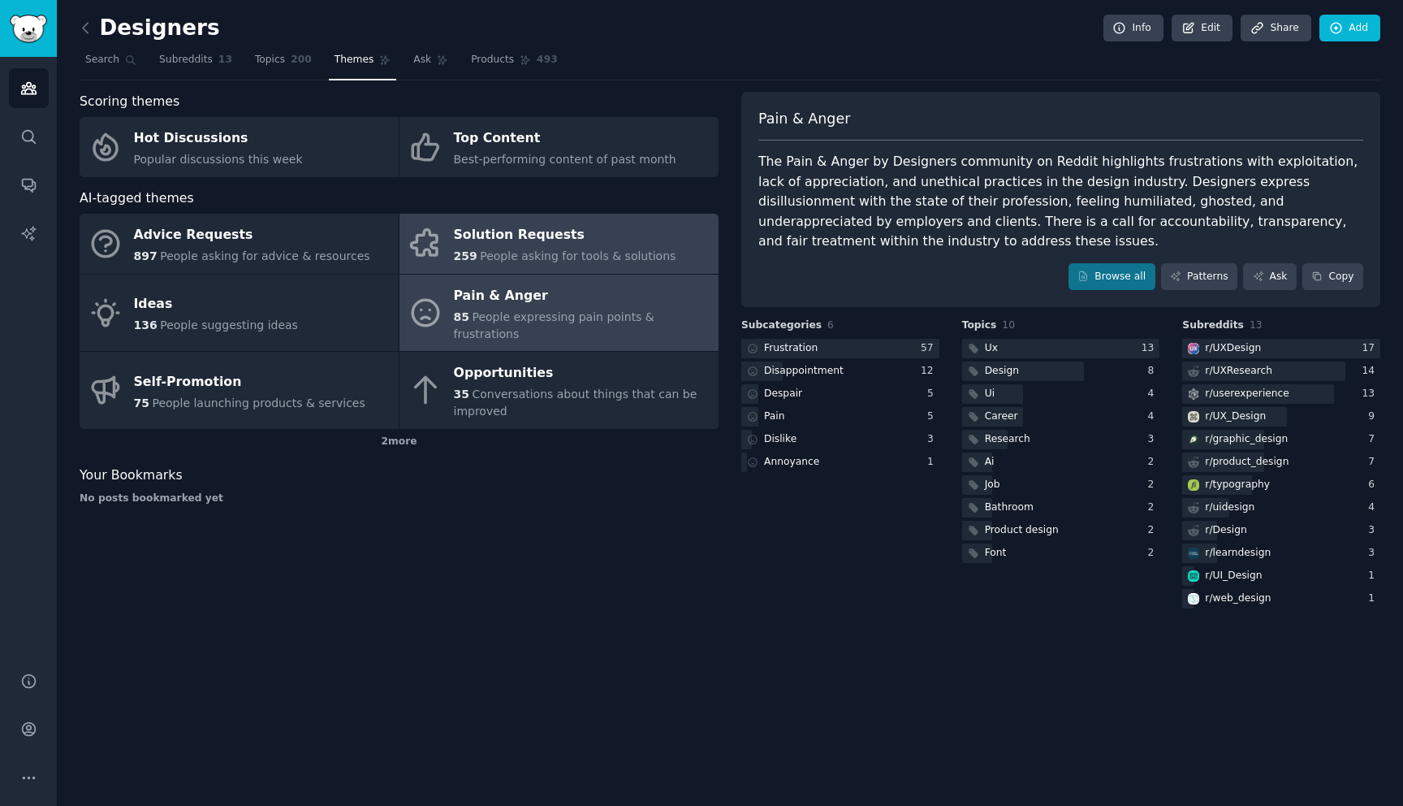
click at [626, 245] on div "Solution Requests" at bounding box center [565, 236] width 223 height 26
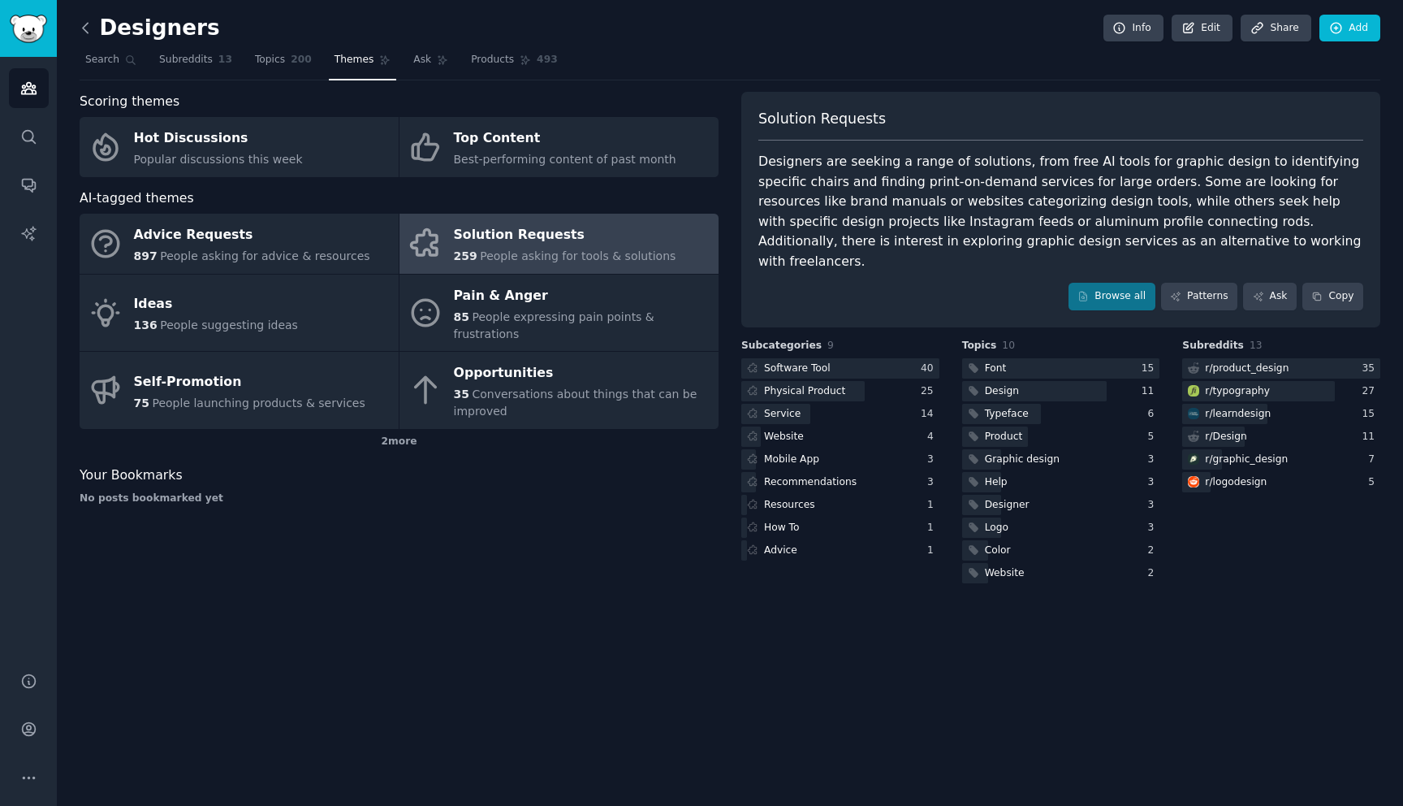
click at [85, 28] on icon at bounding box center [85, 27] width 17 height 17
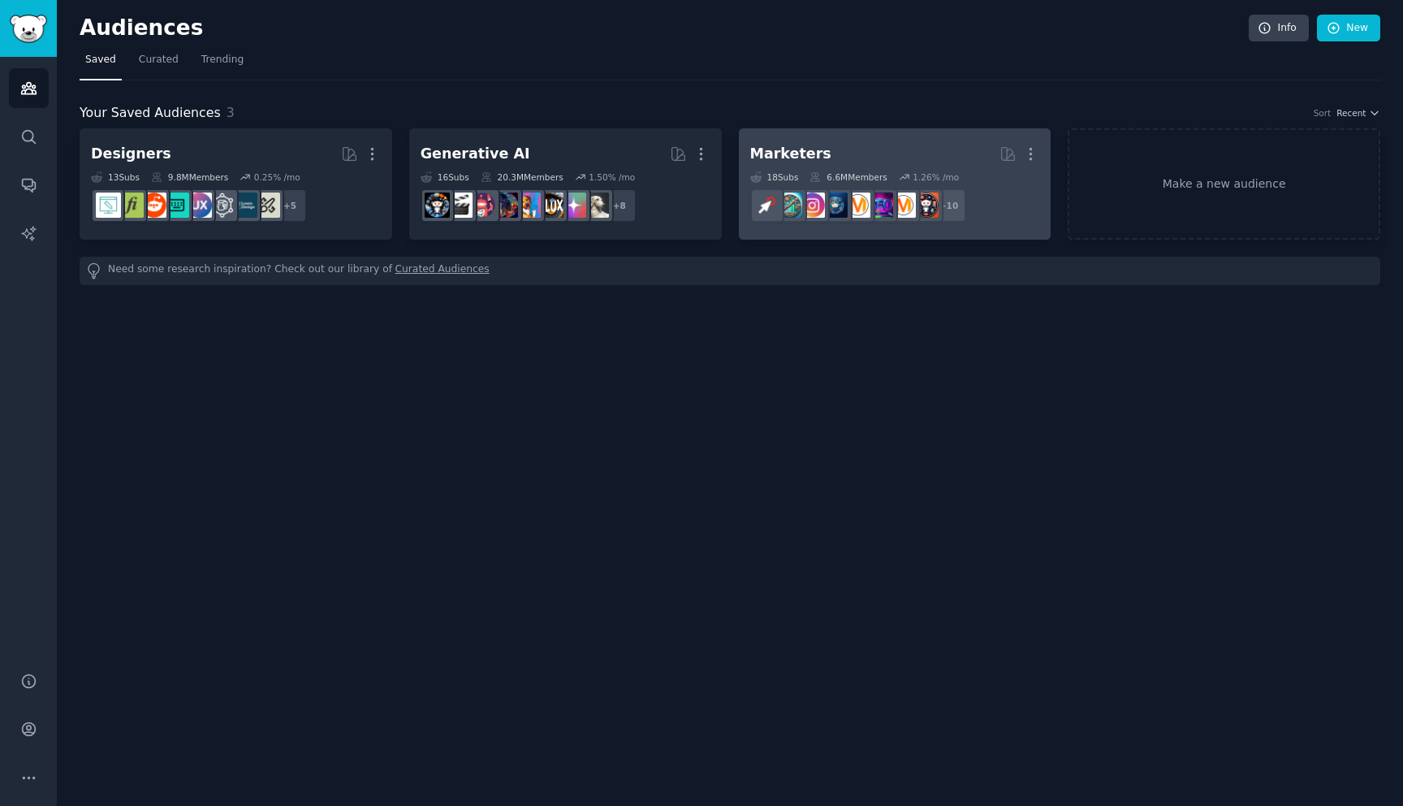
click at [818, 149] on h2 "Marketers More" at bounding box center [895, 154] width 290 height 28
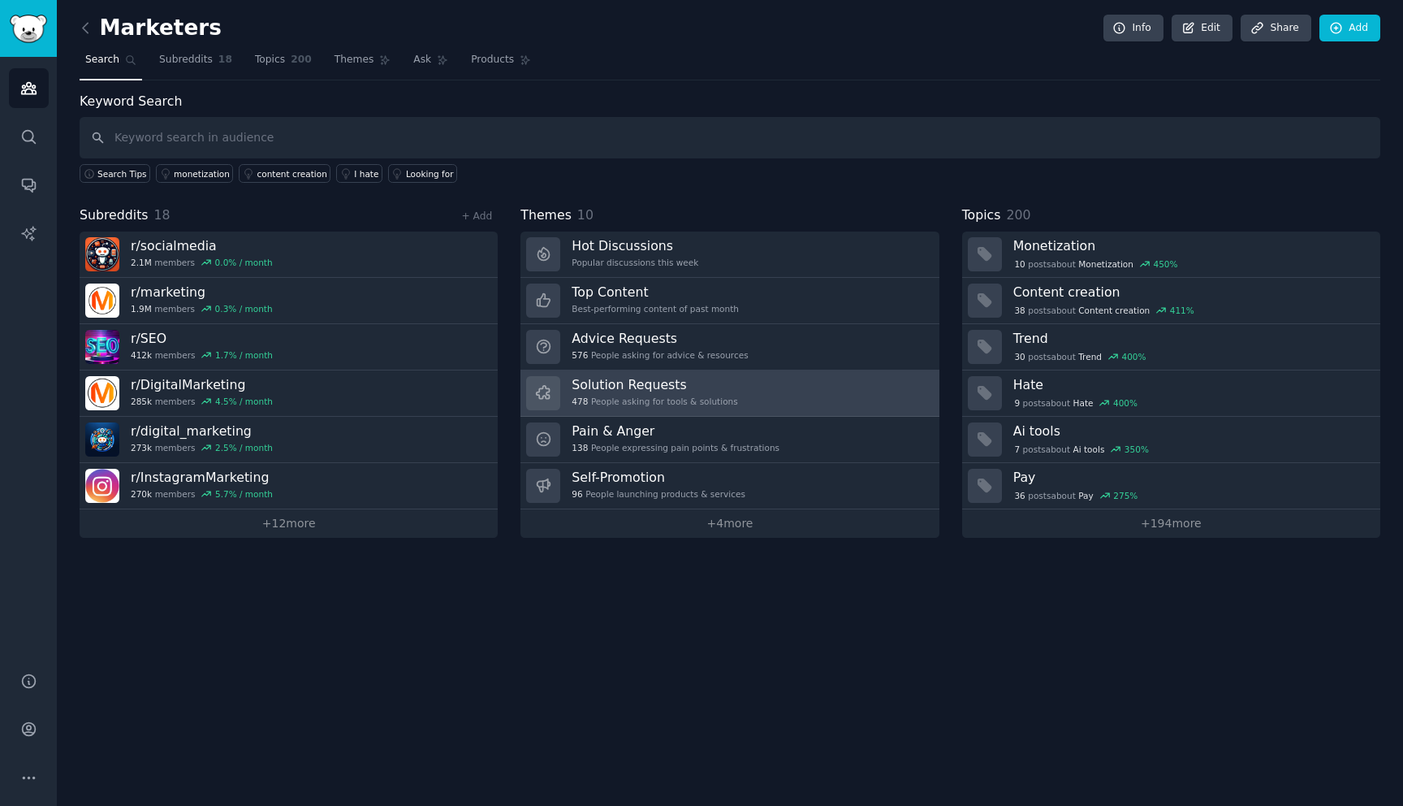
click at [665, 391] on h3 "Solution Requests" at bounding box center [655, 384] width 166 height 17
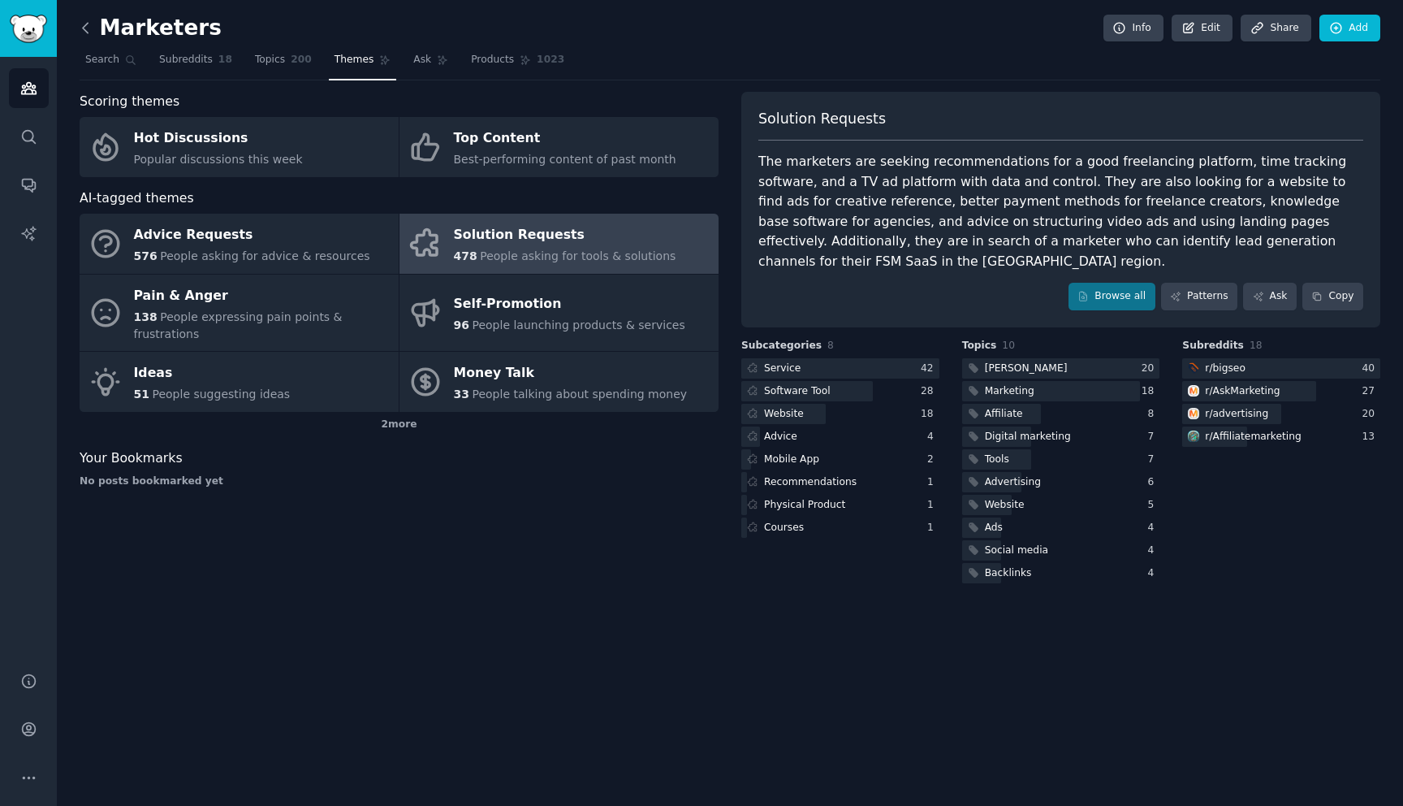
click at [84, 32] on icon at bounding box center [85, 27] width 17 height 17
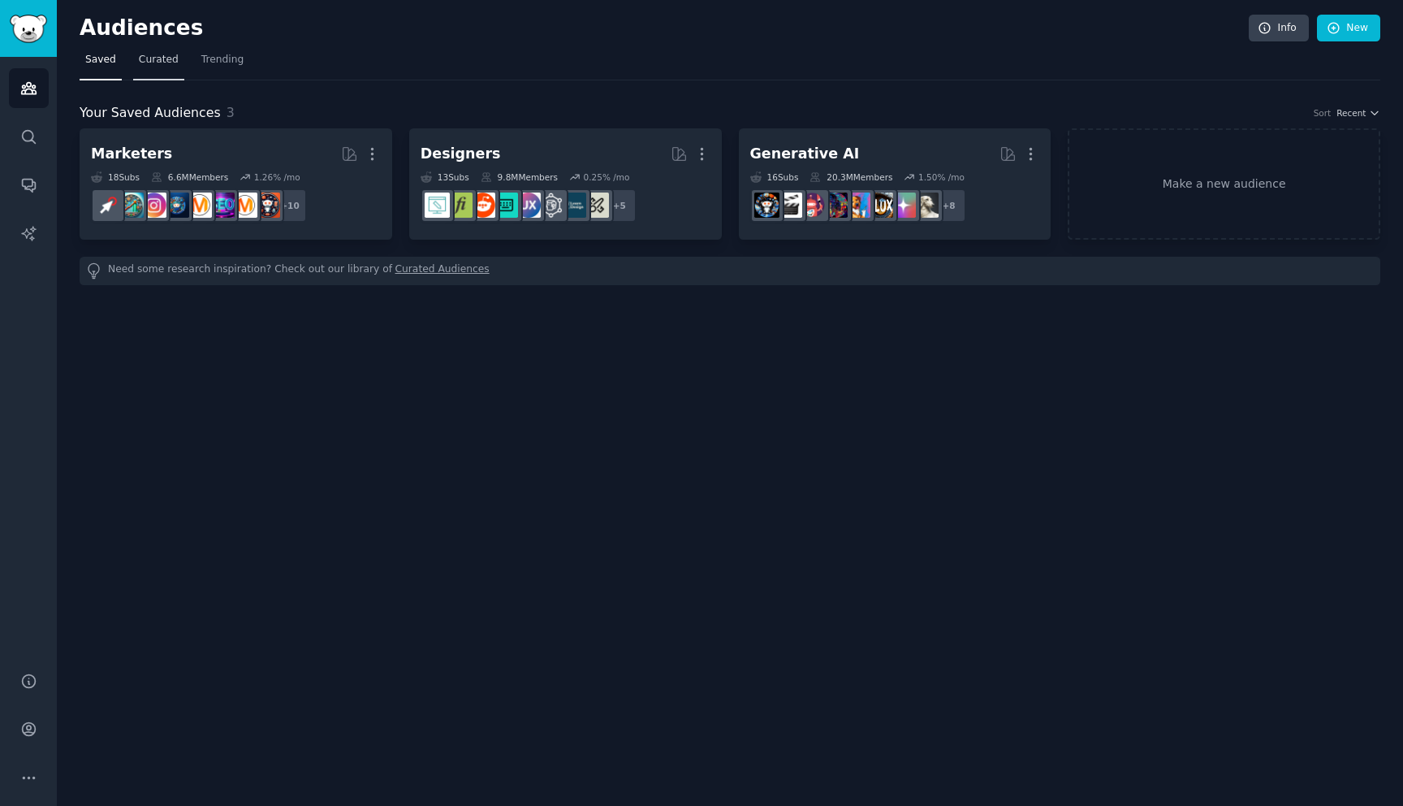
click at [149, 58] on span "Curated" at bounding box center [159, 60] width 40 height 15
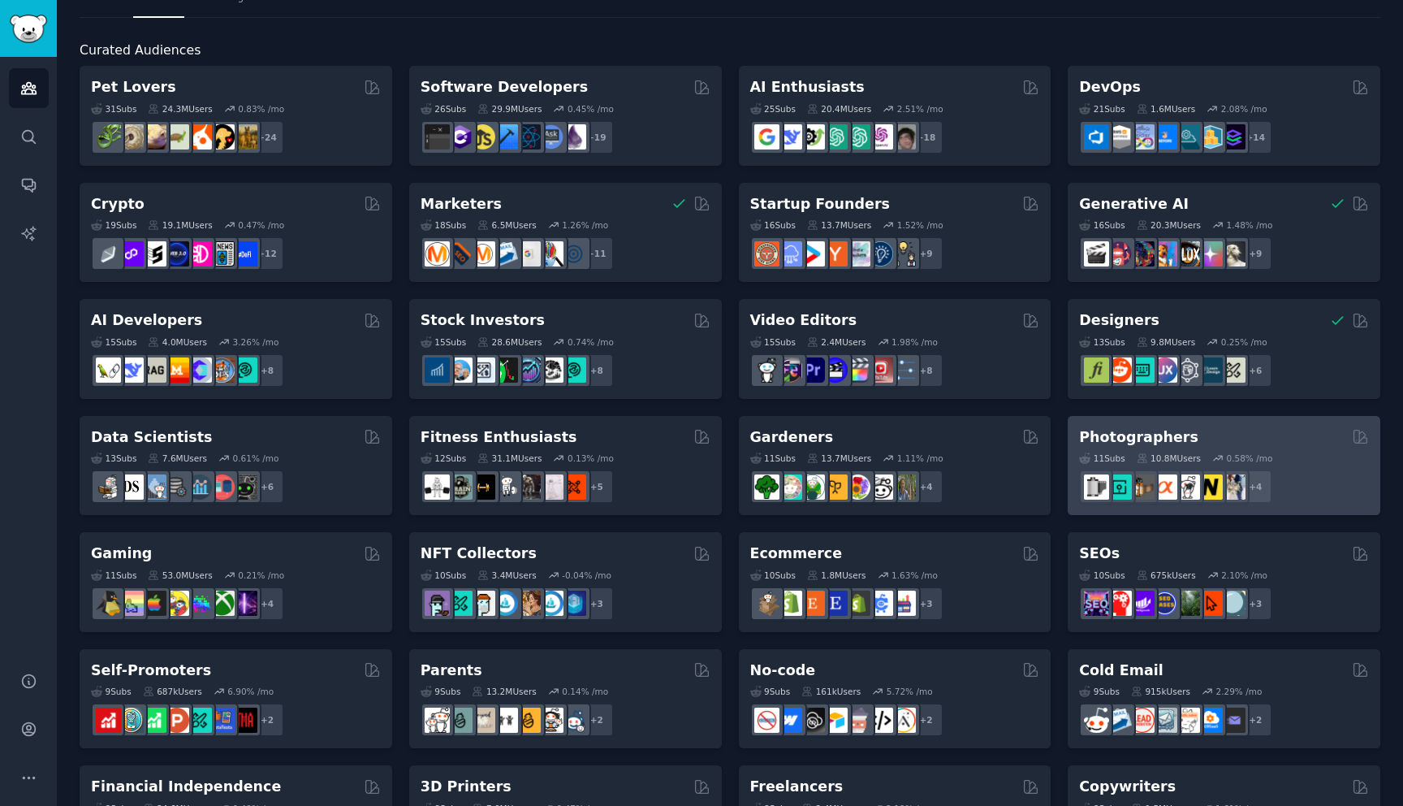
scroll to position [102, 0]
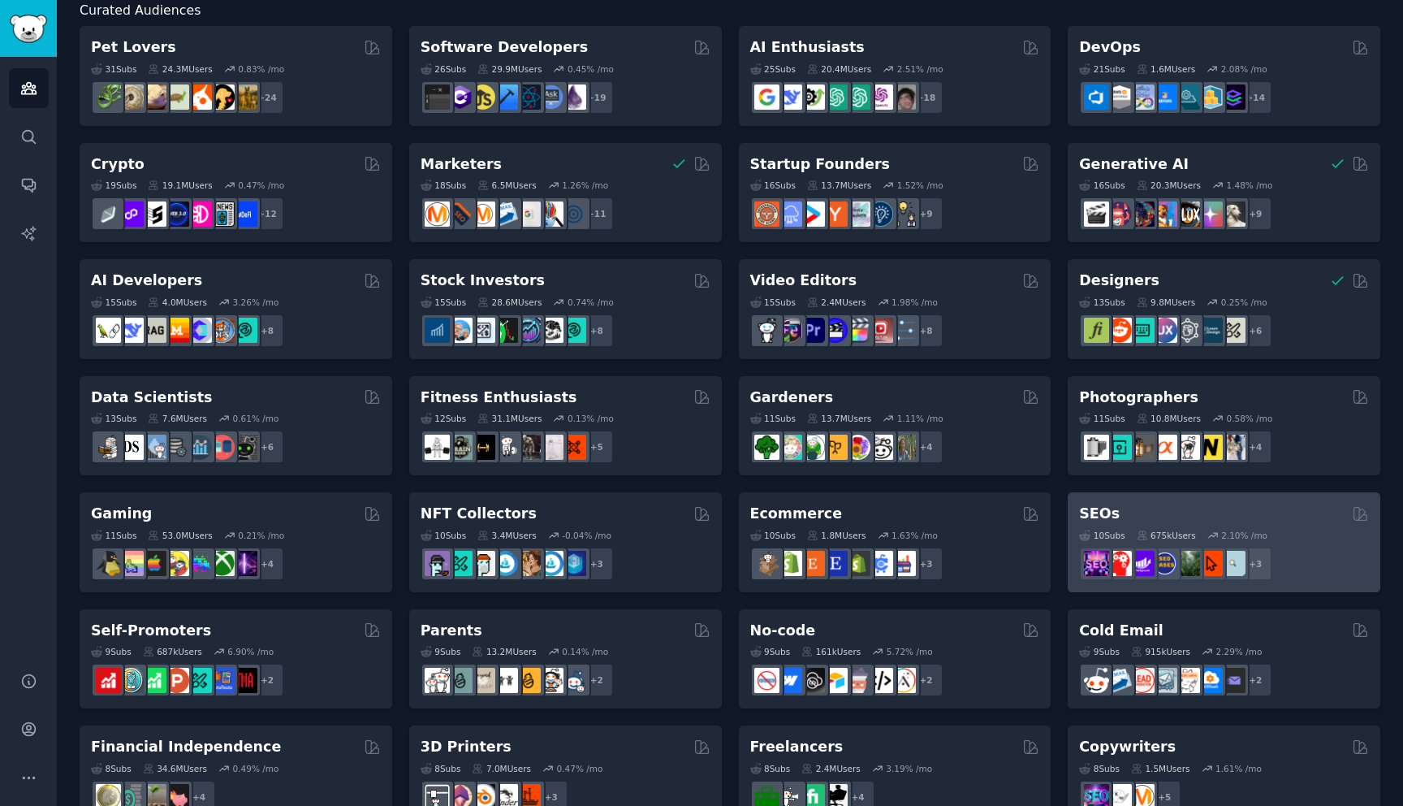
click at [1269, 495] on div "SEOs 10 Sub s 675k Users 2.10 % /mo + 3" at bounding box center [1224, 542] width 313 height 100
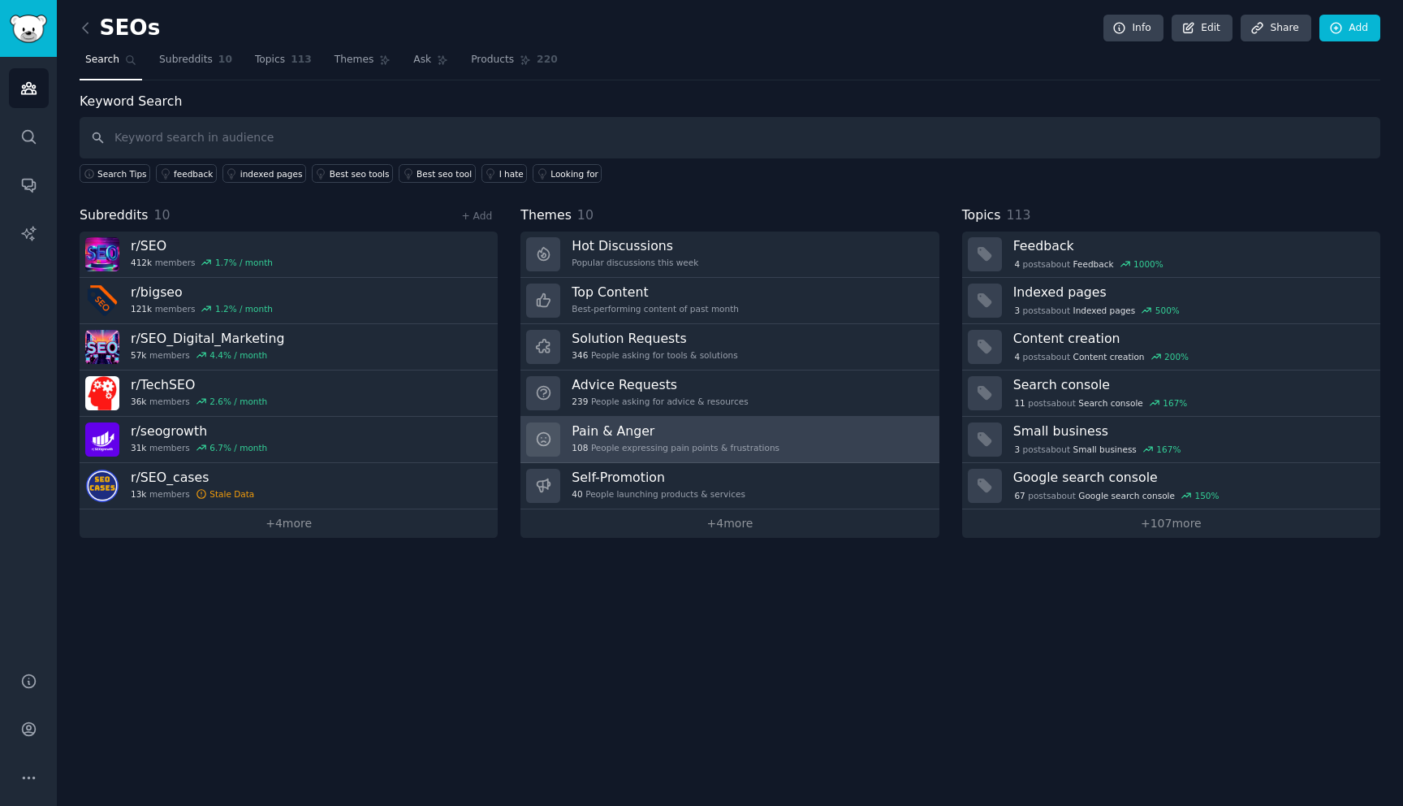
click at [677, 433] on h3 "Pain & Anger" at bounding box center [676, 430] width 208 height 17
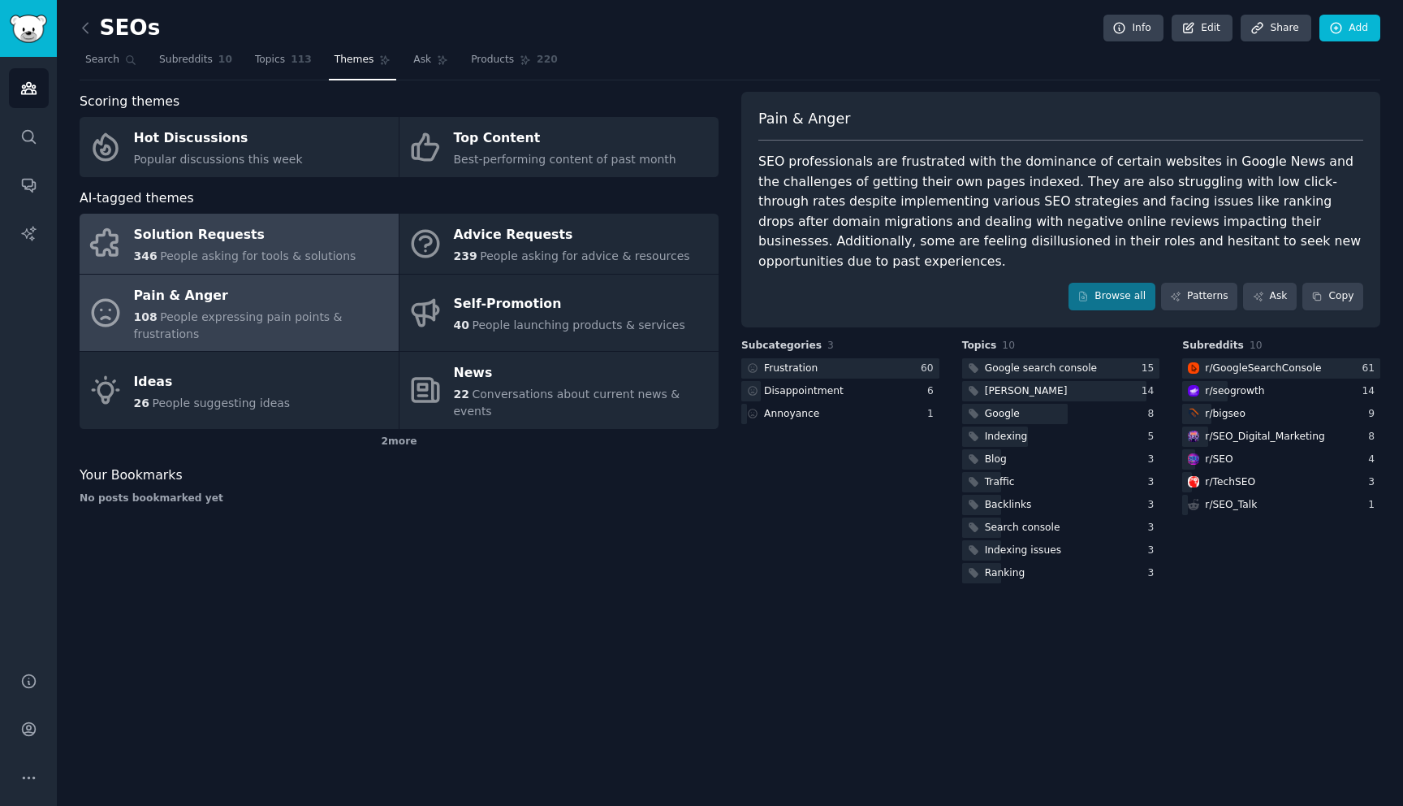
click at [288, 242] on div "Solution Requests" at bounding box center [245, 236] width 223 height 26
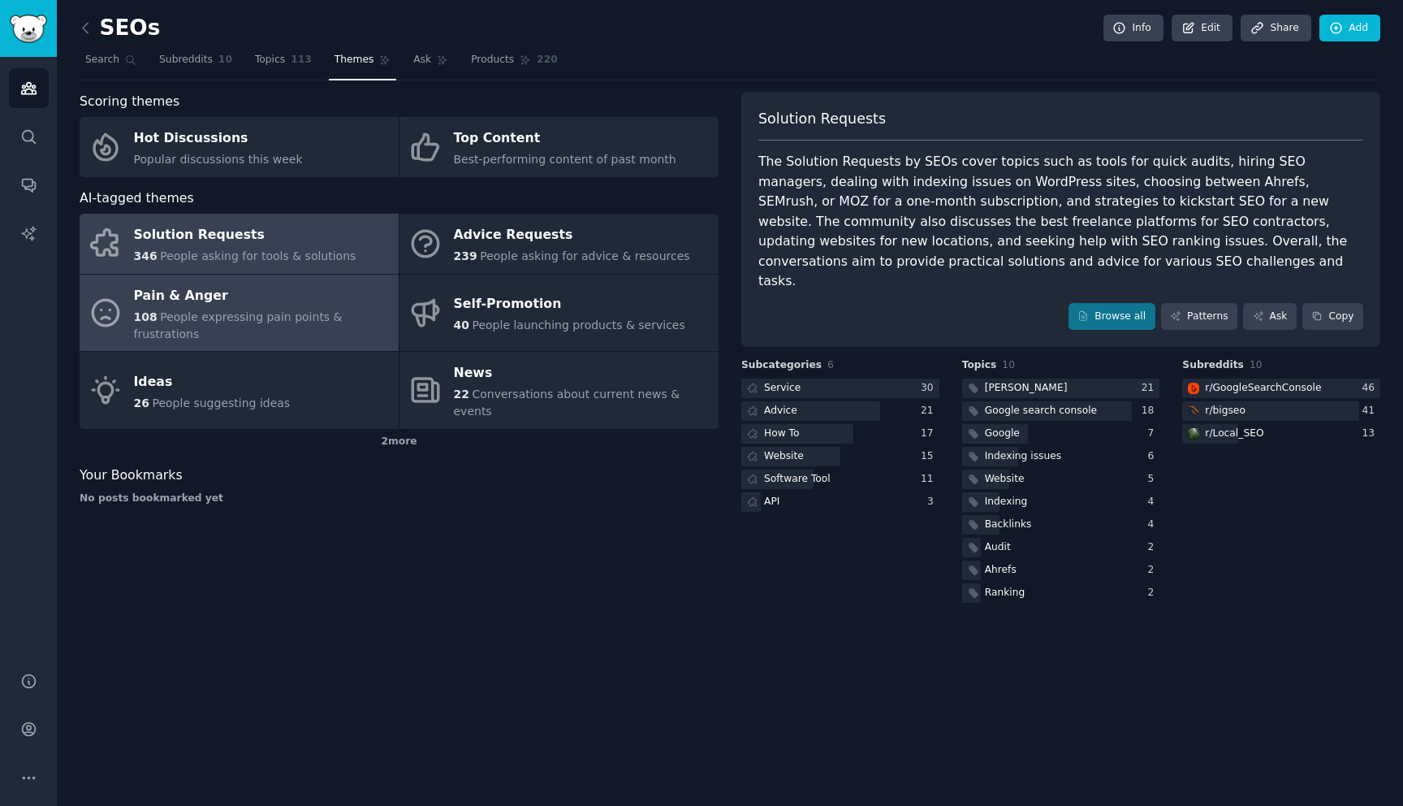
click at [212, 313] on span "People expressing pain points & frustrations" at bounding box center [238, 325] width 209 height 30
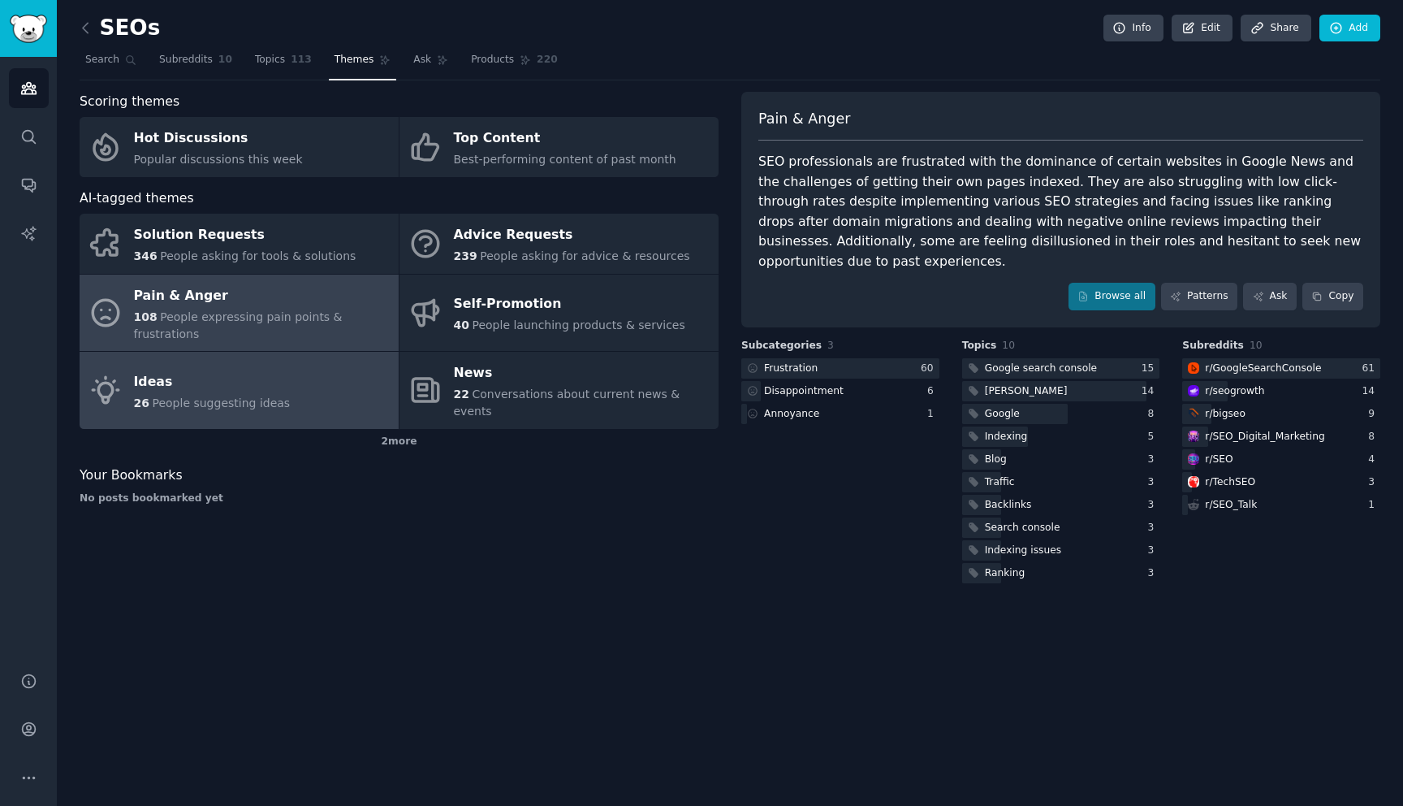
click at [237, 369] on div "Ideas" at bounding box center [212, 382] width 157 height 26
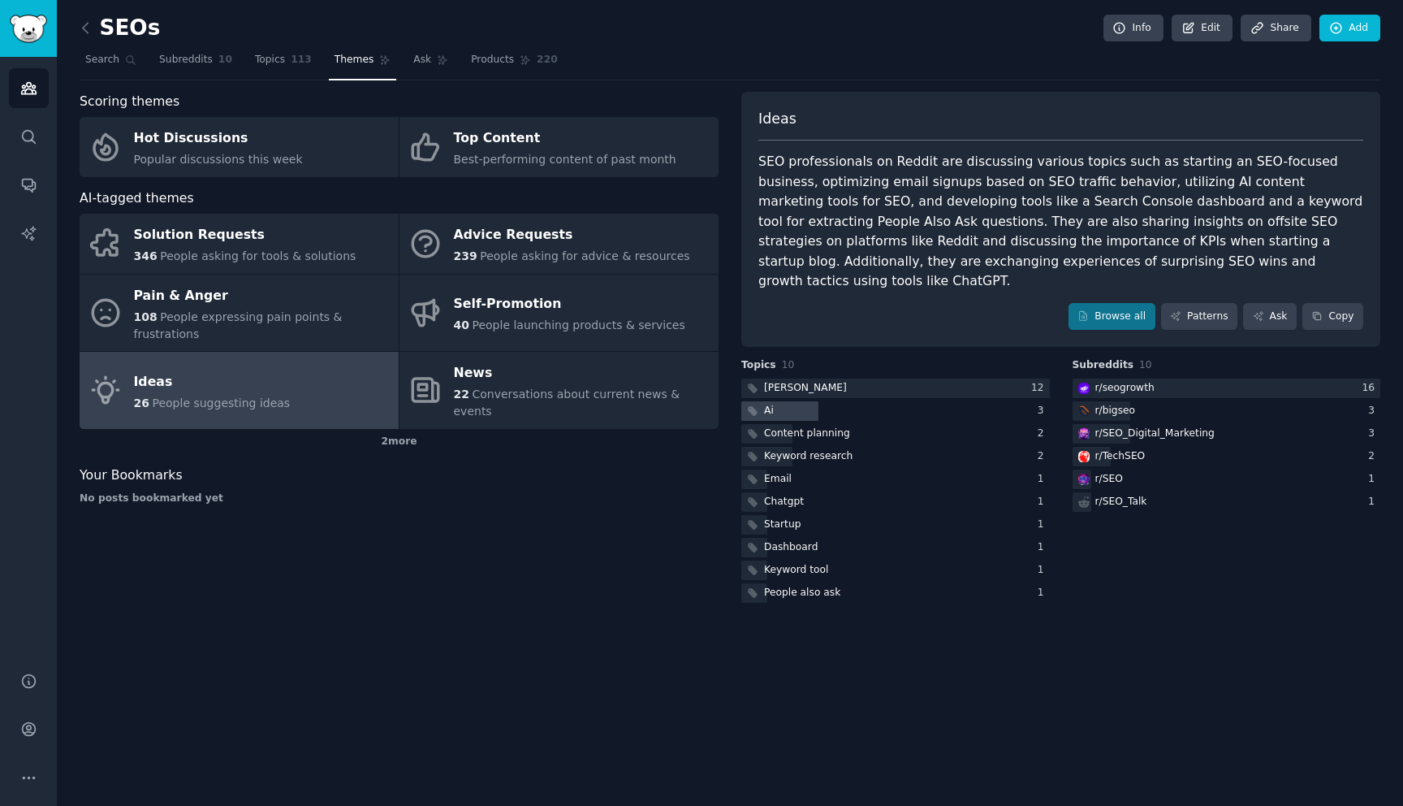
click at [783, 401] on div at bounding box center [779, 411] width 77 height 20
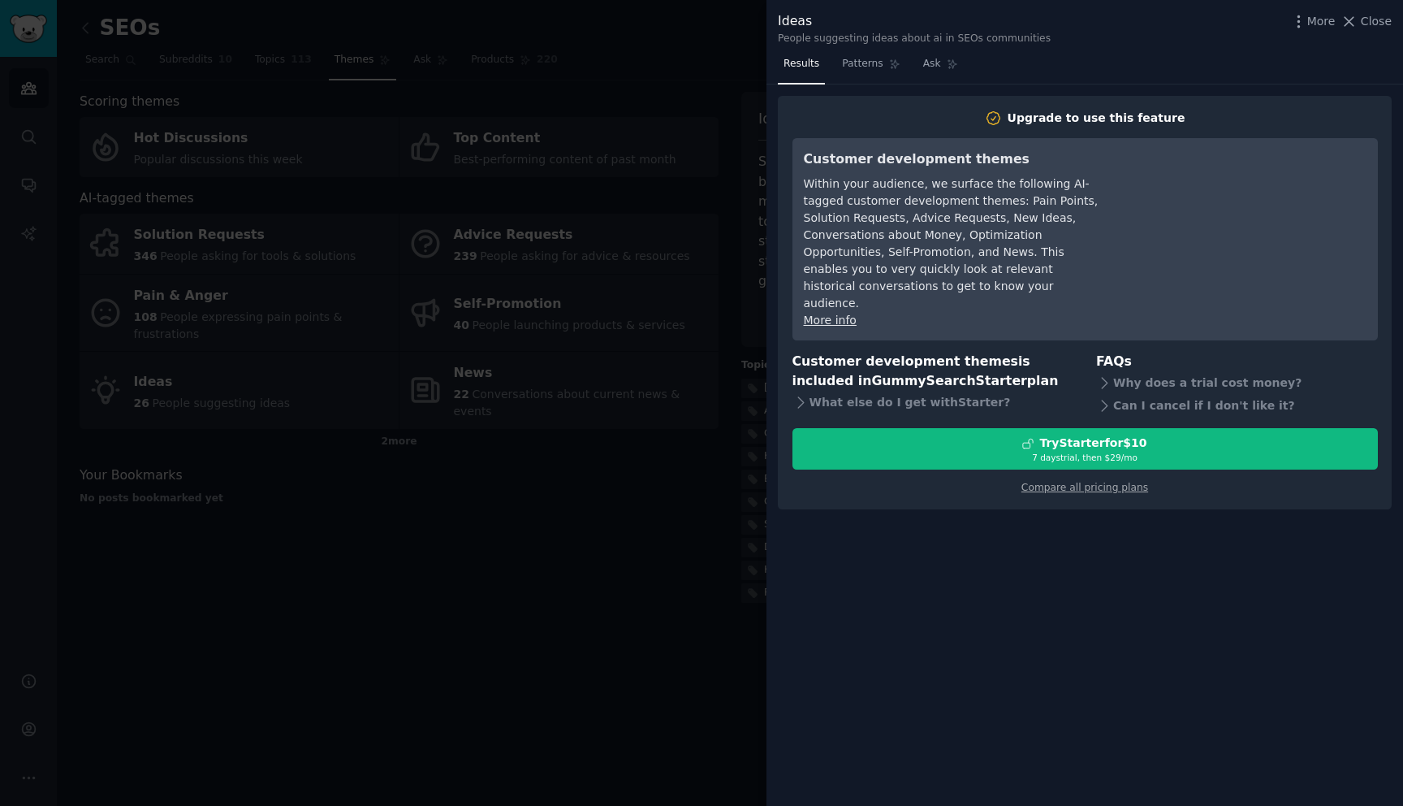
click at [633, 626] on div at bounding box center [701, 403] width 1403 height 806
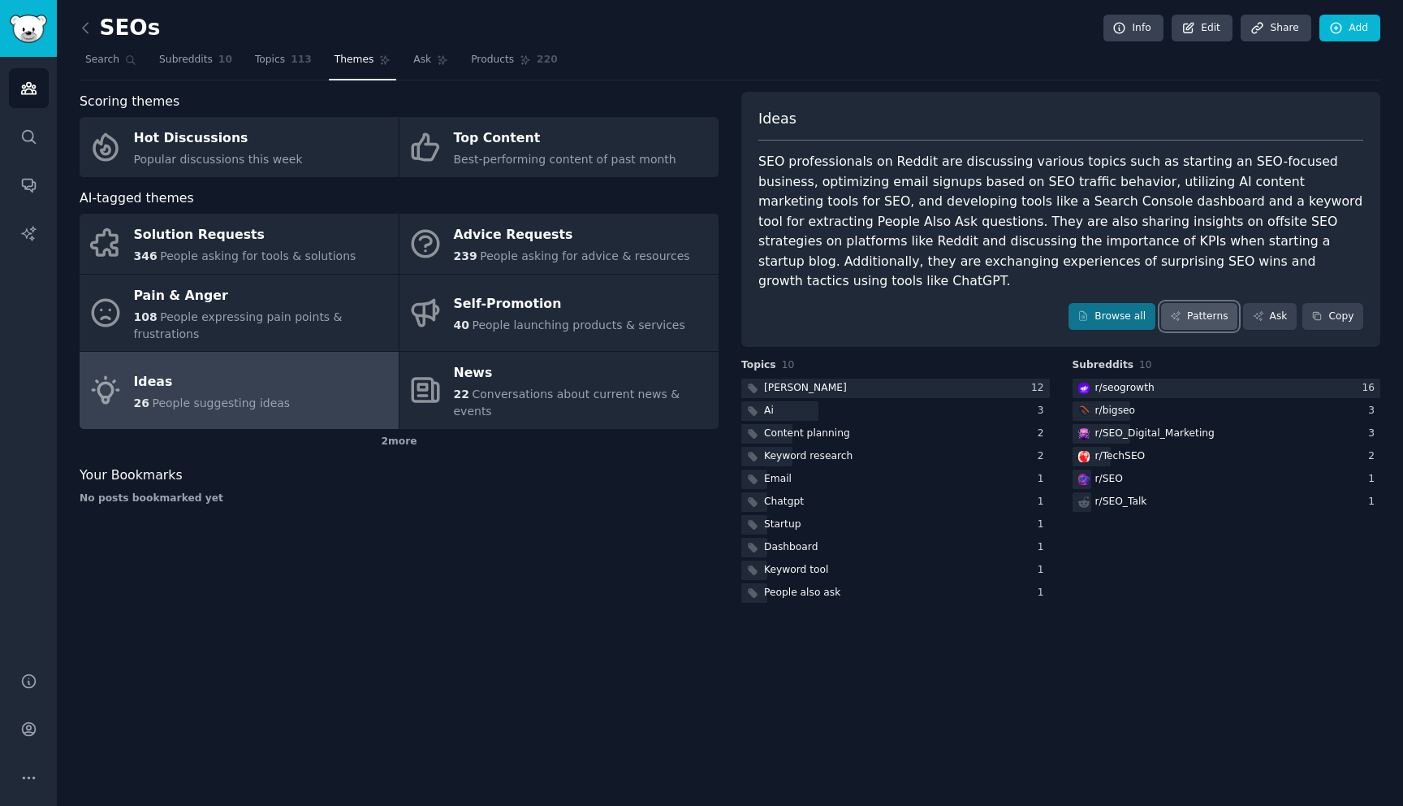
click at [1197, 303] on link "Patterns" at bounding box center [1199, 317] width 76 height 28
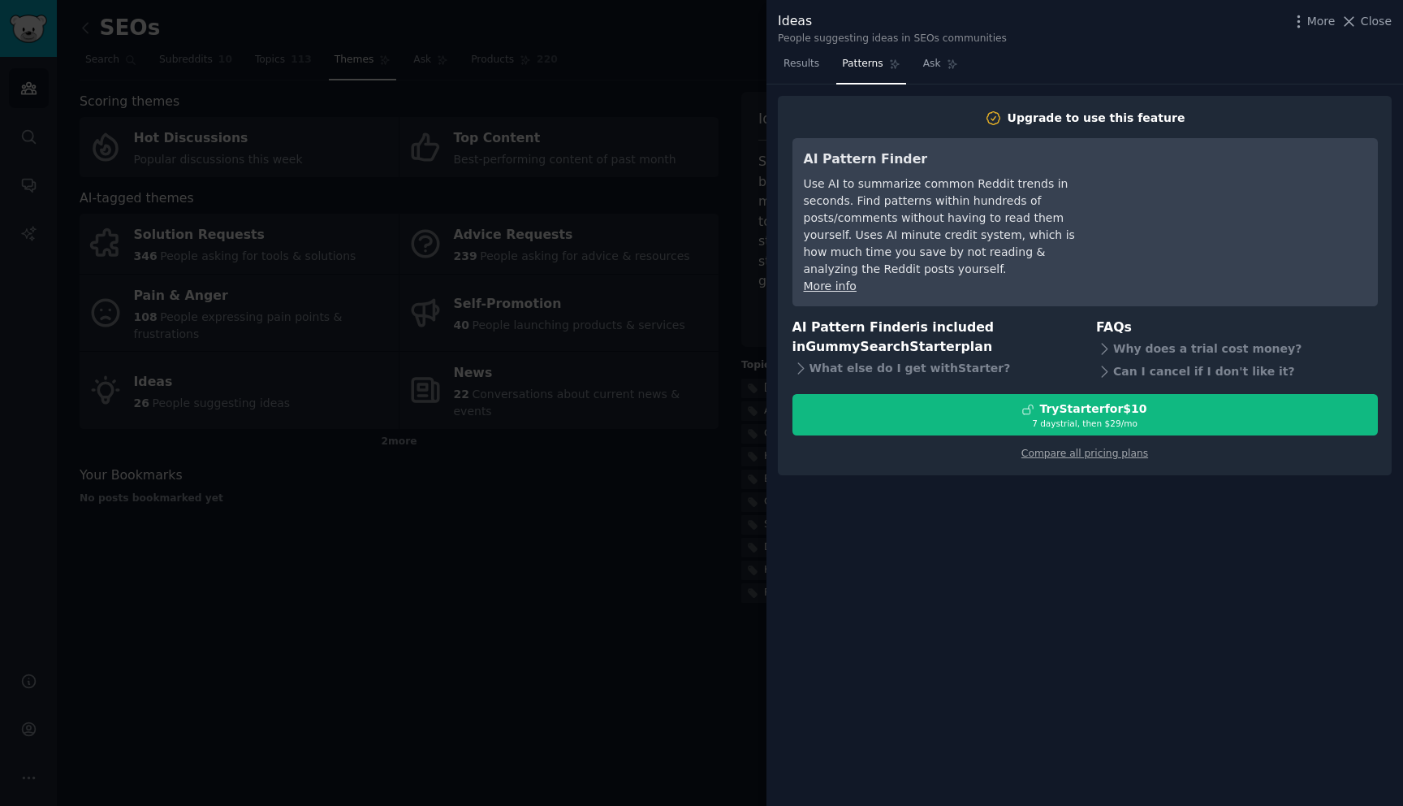
click at [687, 497] on div at bounding box center [701, 403] width 1403 height 806
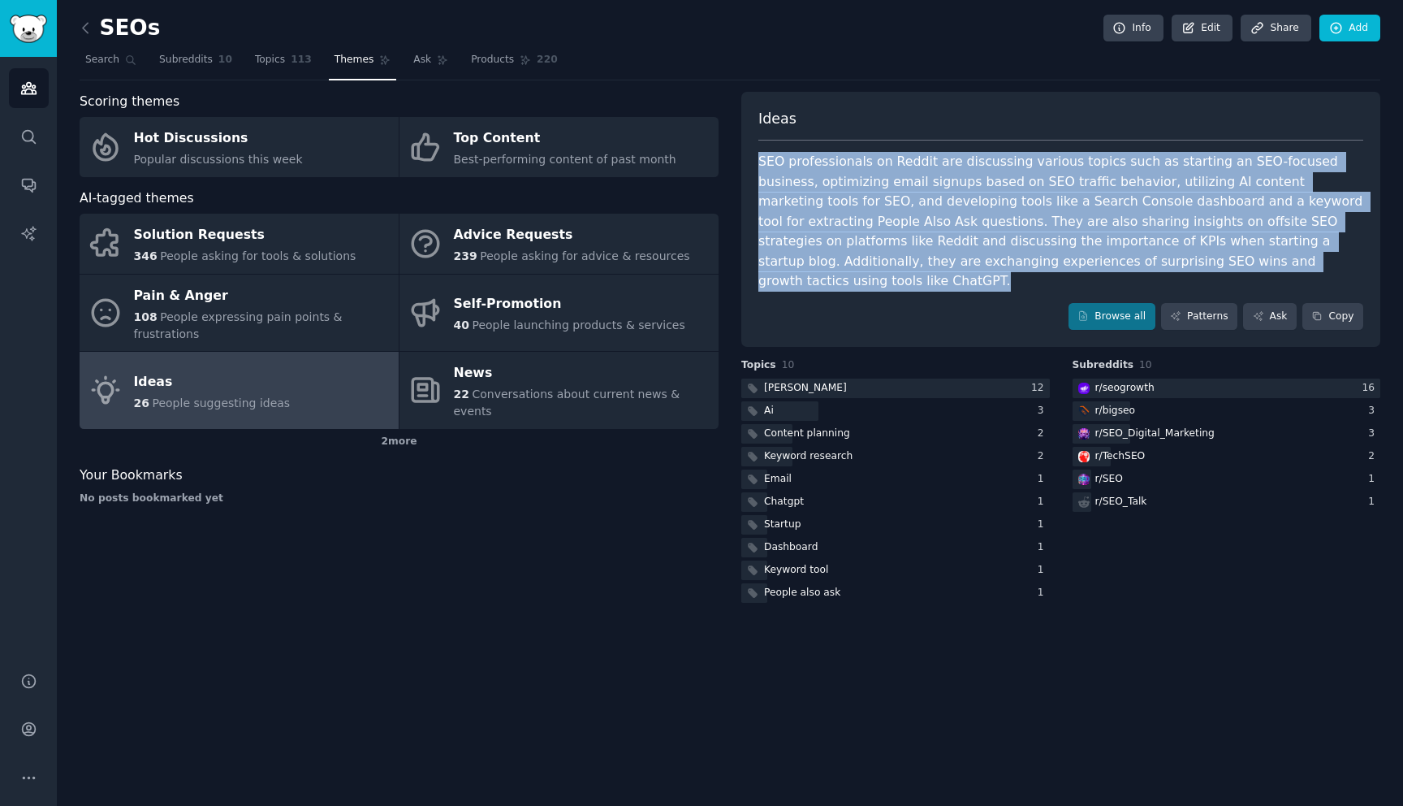
drag, startPoint x: 1230, startPoint y: 261, endPoint x: 771, endPoint y: 149, distance: 472.5
click at [771, 149] on div "Ideas SEO professionals on Reddit are discussing various topics such as startin…" at bounding box center [1060, 220] width 639 height 256
copy div "SEO professionals on Reddit are discussing various topics such as starting an S…"
